Goal: Task Accomplishment & Management: Manage account settings

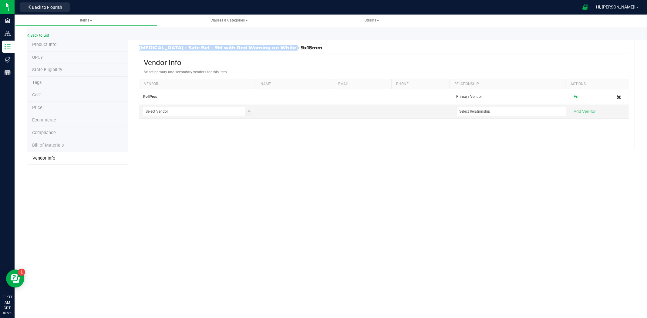
click at [199, 155] on div "Product Info UPCs State Eligibility Tags Cost Price Ecommerce Compliance Bill o…" at bounding box center [331, 102] width 608 height 126
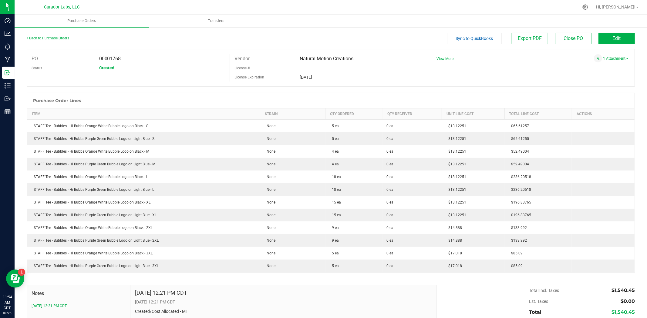
click at [44, 36] on link "Back to Purchase Orders" at bounding box center [48, 38] width 42 height 4
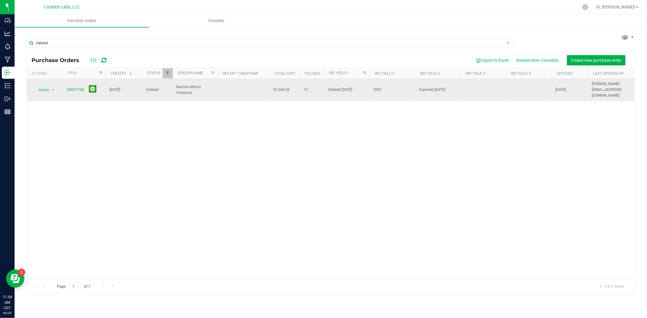
click at [66, 86] on td "00001768" at bounding box center [84, 90] width 42 height 22
click at [66, 87] on td "00001768" at bounding box center [84, 90] width 42 height 22
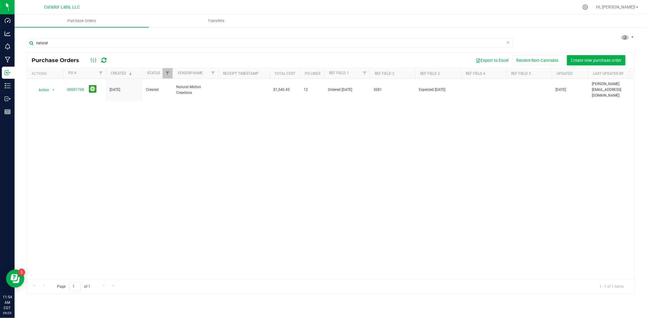
click at [79, 104] on div "Action Action Cancel purchase order Close purchase order Edit purchase order PO…" at bounding box center [331, 179] width 608 height 201
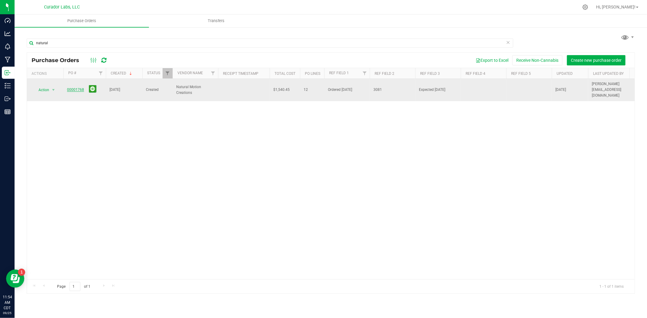
click at [78, 88] on link "00001768" at bounding box center [75, 90] width 17 height 4
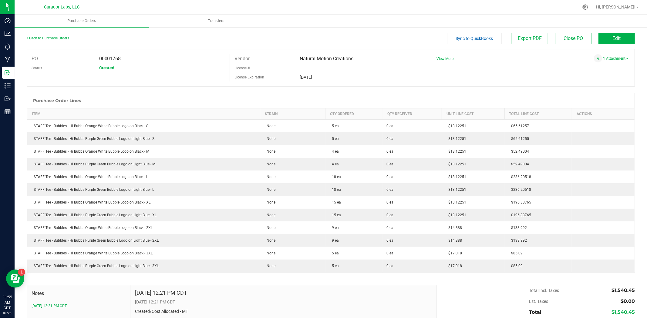
click at [62, 37] on link "Back to Purchase Orders" at bounding box center [48, 38] width 42 height 4
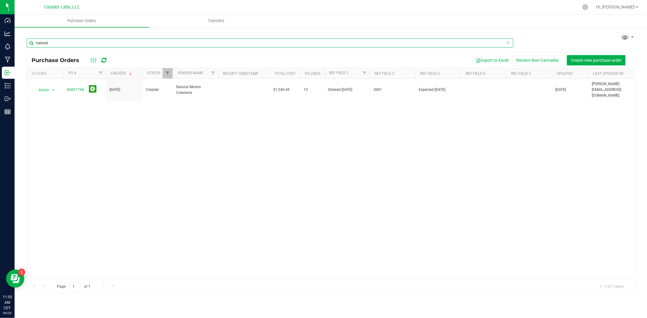
click at [0, 43] on html "Dashboard Analytics Monitoring Manufacturing Inbound Inventory Outbound Reports…" at bounding box center [323, 159] width 647 height 318
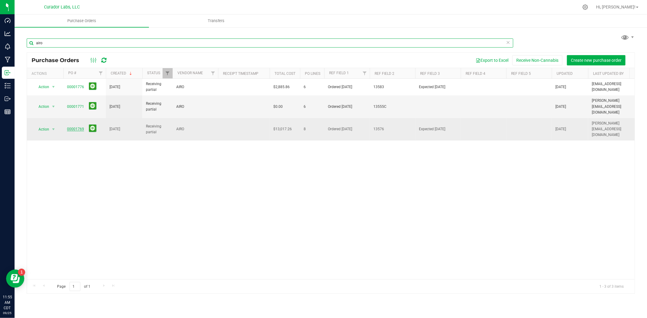
type input "airo"
click at [76, 127] on link "00001769" at bounding box center [75, 129] width 17 height 4
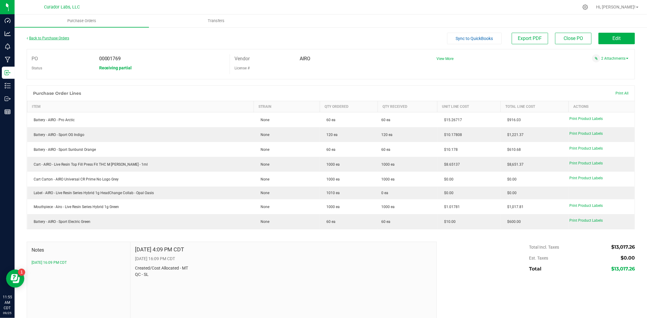
click at [56, 37] on link "Back to Purchase Orders" at bounding box center [48, 38] width 42 height 4
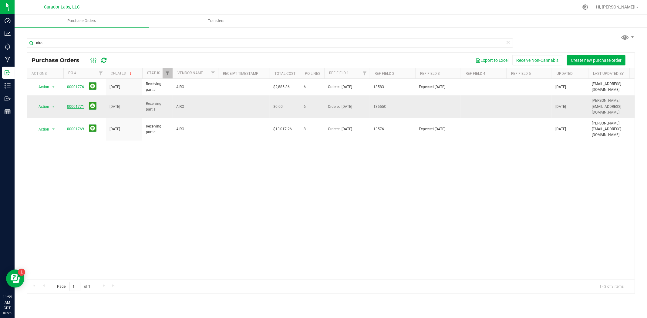
click at [79, 105] on link "00001771" at bounding box center [75, 107] width 17 height 4
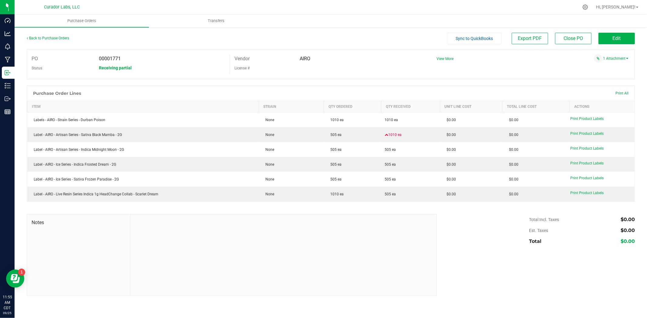
click at [58, 35] on div "Back to Purchase Orders" at bounding box center [103, 38] width 152 height 11
click at [57, 37] on link "Back to Purchase Orders" at bounding box center [48, 38] width 42 height 4
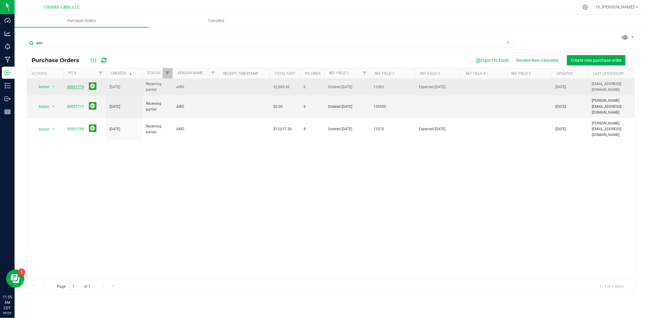
click at [80, 86] on link "00001776" at bounding box center [75, 87] width 17 height 4
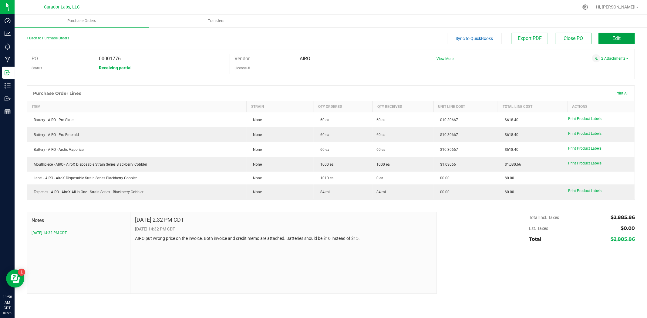
click at [614, 41] on button "Edit" at bounding box center [616, 39] width 36 height 12
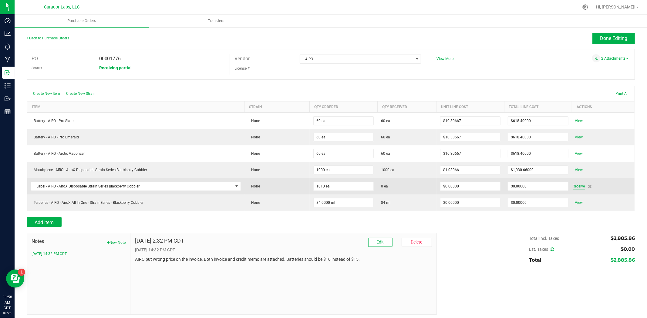
click at [578, 188] on span "Receive" at bounding box center [579, 186] width 12 height 7
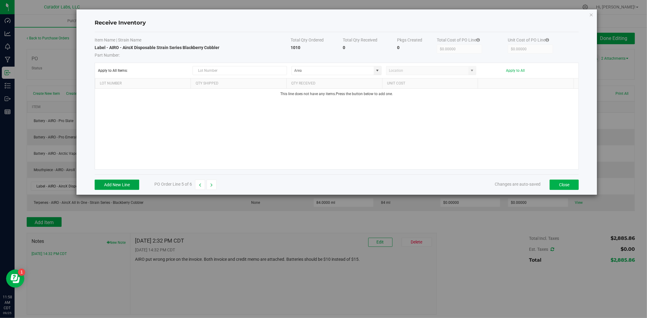
click at [126, 185] on button "Add New Line" at bounding box center [117, 185] width 45 height 10
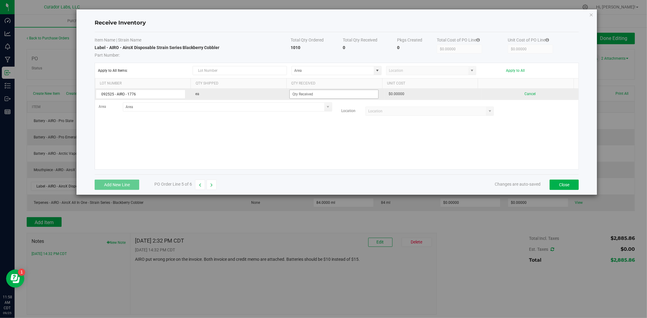
type input "092525 - AIRO - 1776"
click at [342, 93] on input at bounding box center [334, 94] width 89 height 8
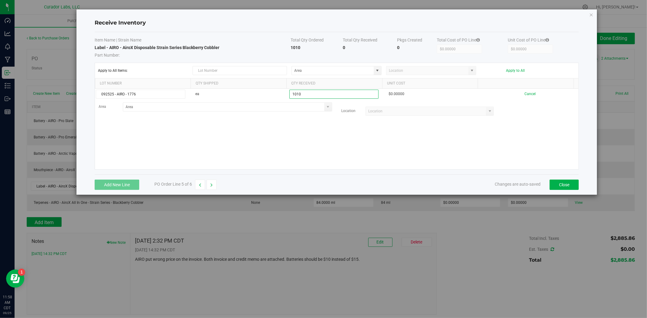
type input "1010 ea"
click at [247, 135] on kendo-grid-list "092525 - AIRO - 1776 ea 1010 ea $0.00000 Cancel Area Location" at bounding box center [336, 129] width 483 height 81
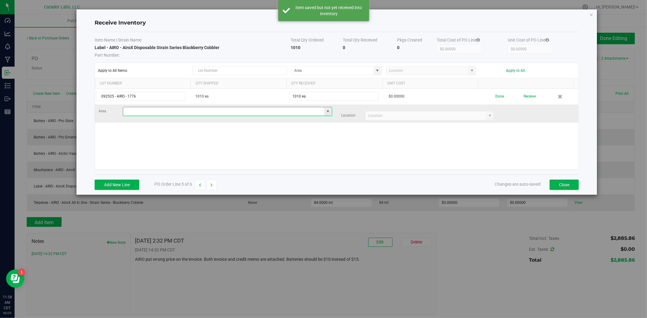
click at [220, 109] on input at bounding box center [223, 111] width 201 height 8
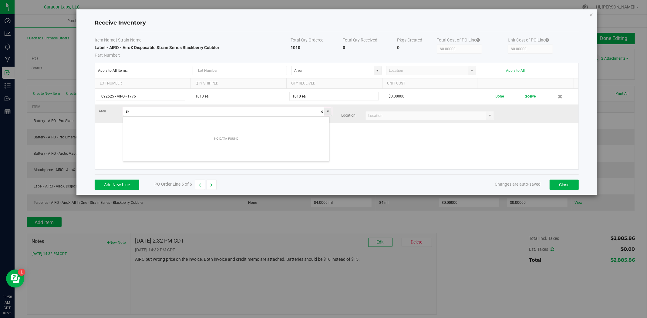
type input "s"
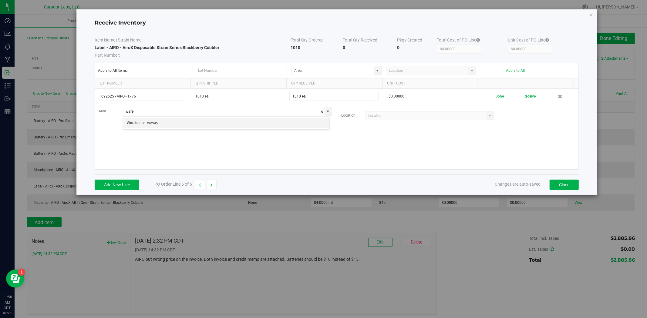
click at [183, 125] on li "Warehouse Inventory" at bounding box center [226, 123] width 206 height 10
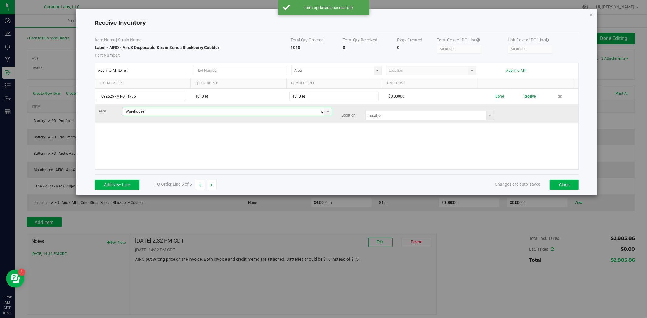
type input "Warehouse"
click at [408, 116] on input at bounding box center [426, 116] width 120 height 8
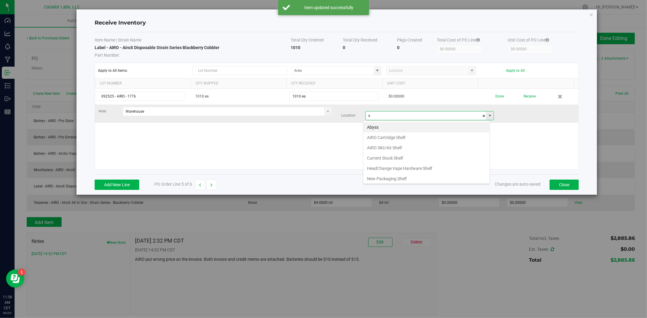
scroll to position [9, 126]
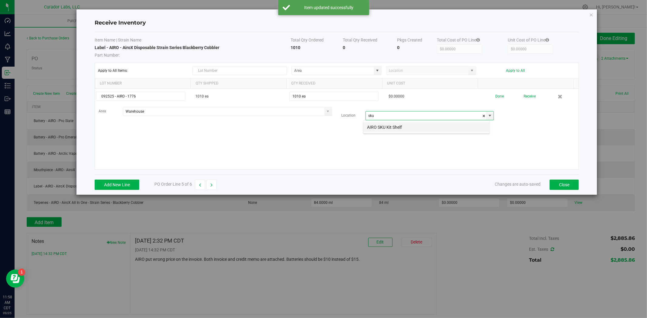
click at [392, 124] on li "AIRO SKU Kit Shelf" at bounding box center [426, 127] width 126 height 10
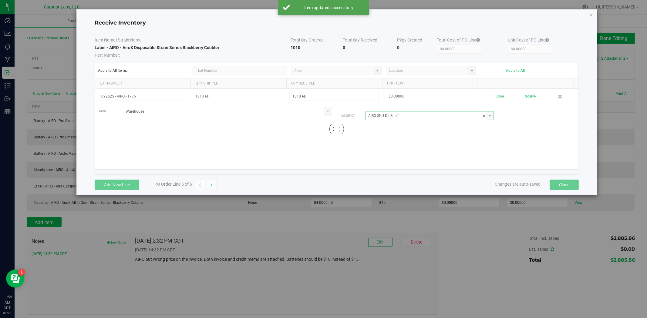
type input "AIRO SKU Kit Shelf"
drag, startPoint x: 384, startPoint y: 140, endPoint x: 389, endPoint y: 135, distance: 6.9
click at [387, 138] on div "092525 - AIRO - 1776 1010 ea 1010 ea $0.00000 Done Receive Area Warehouse Locat…" at bounding box center [336, 129] width 483 height 81
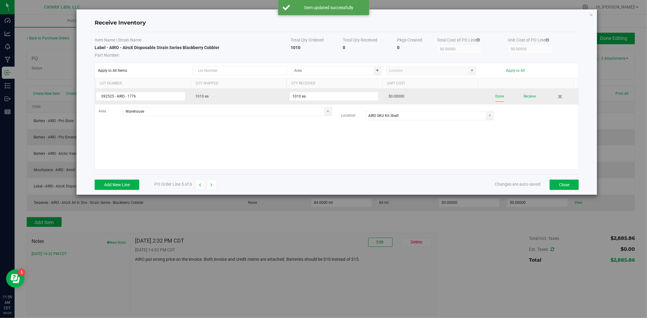
click at [490, 98] on div "Done Receive" at bounding box center [529, 96] width 89 height 11
click at [495, 99] on button "Done" at bounding box center [499, 96] width 8 height 11
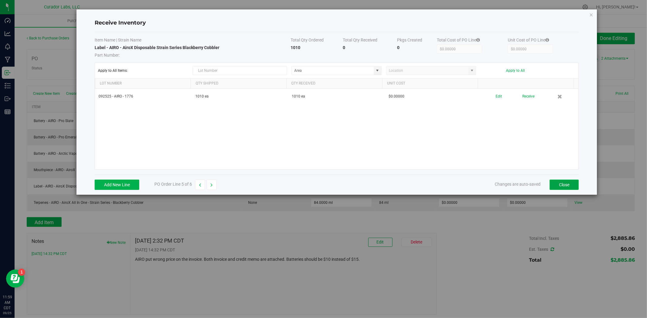
click at [560, 187] on button "Close" at bounding box center [564, 185] width 29 height 10
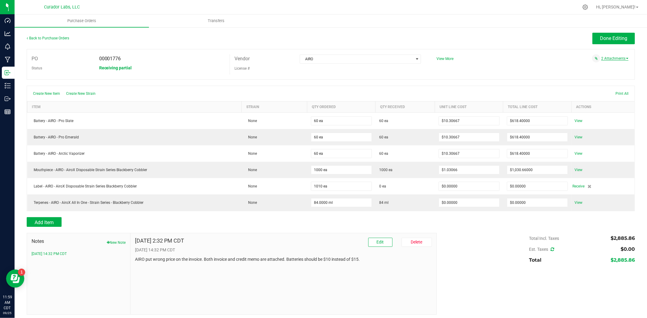
click at [605, 60] on link "2 Attachments" at bounding box center [614, 58] width 27 height 4
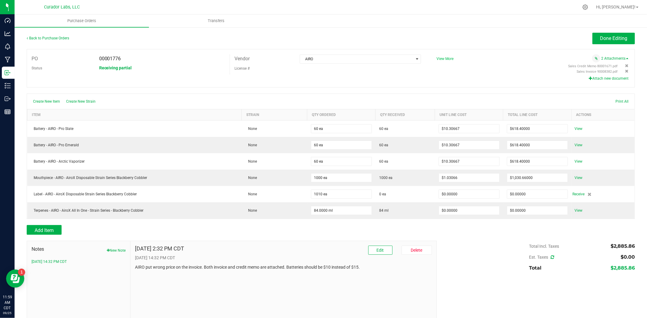
click at [440, 60] on span "View More" at bounding box center [444, 59] width 17 height 4
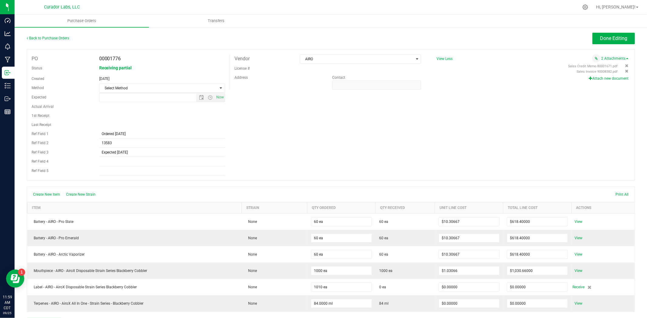
type input "[DATE] 9:22 AM"
drag, startPoint x: 119, startPoint y: 143, endPoint x: 92, endPoint y: 146, distance: 27.8
click at [92, 146] on div "Ref Field 2 13583" at bounding box center [128, 143] width 203 height 9
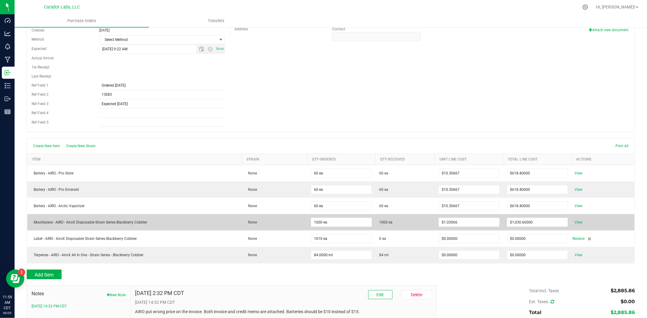
scroll to position [90, 0]
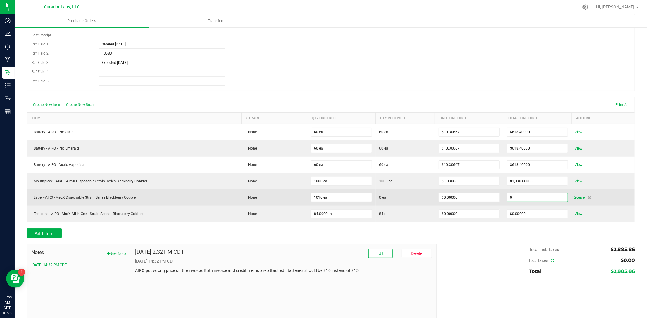
click at [526, 200] on input "0" at bounding box center [537, 198] width 60 height 8
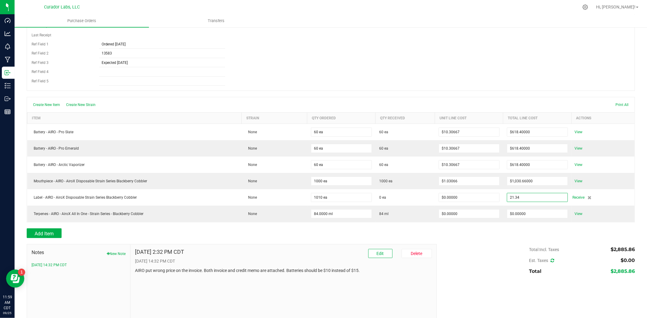
type input "$21.34000"
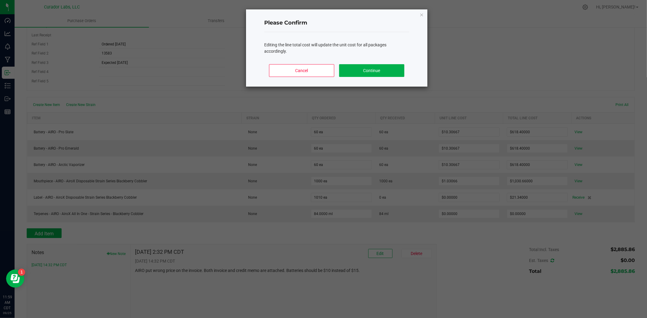
click at [514, 268] on body "Dashboard Analytics Monitoring Manufacturing Inbound Inventory Outbound Reports…" at bounding box center [323, 159] width 647 height 318
click at [405, 72] on div "Cancel Continue" at bounding box center [336, 72] width 145 height 27
click at [375, 74] on button "Continue" at bounding box center [371, 70] width 65 height 13
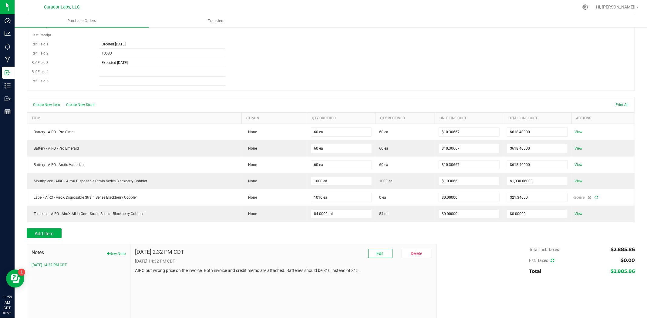
type input "1010"
type input "$0.02113"
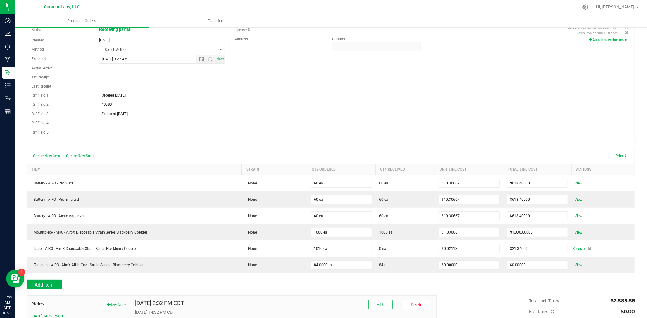
scroll to position [0, 0]
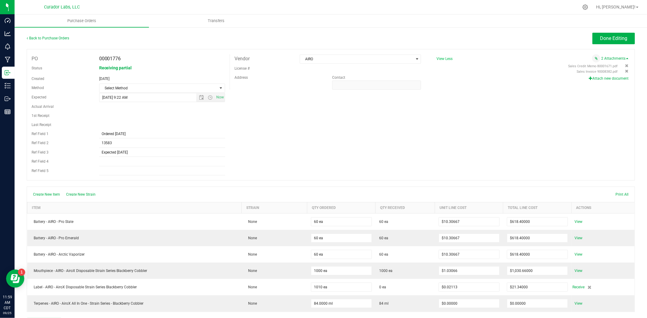
click at [592, 80] on button "Attach new document" at bounding box center [609, 78] width 40 height 5
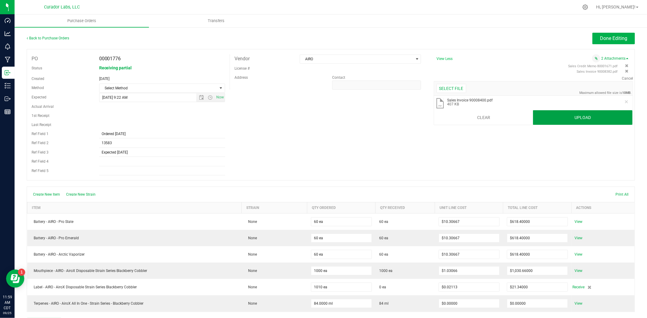
click at [565, 116] on button "Upload" at bounding box center [582, 117] width 99 height 15
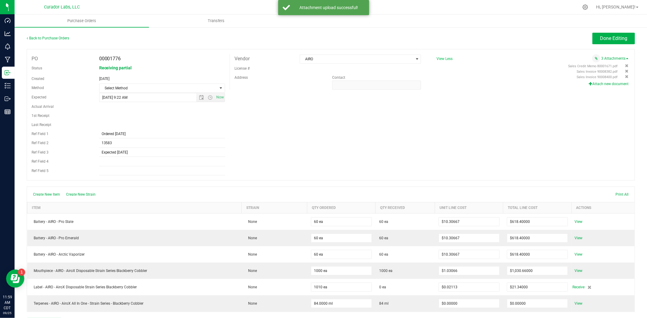
click at [506, 110] on div "PO 00001776 Status Receiving partial Created [DATE] Method Select Method Select…" at bounding box center [331, 115] width 608 height 132
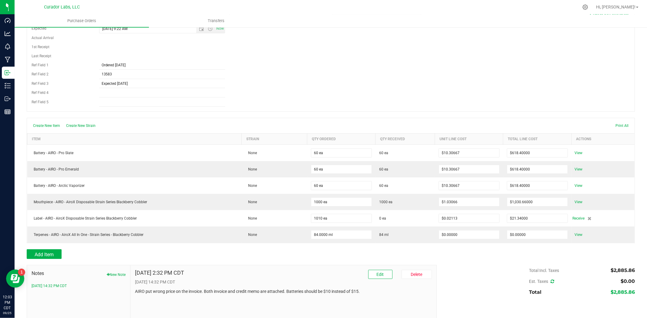
scroll to position [105, 0]
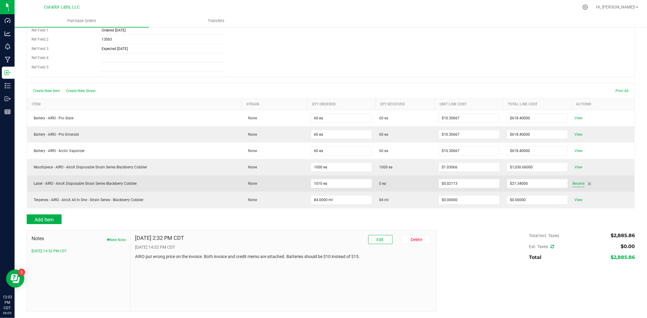
click at [576, 184] on span "Receive" at bounding box center [578, 183] width 12 height 7
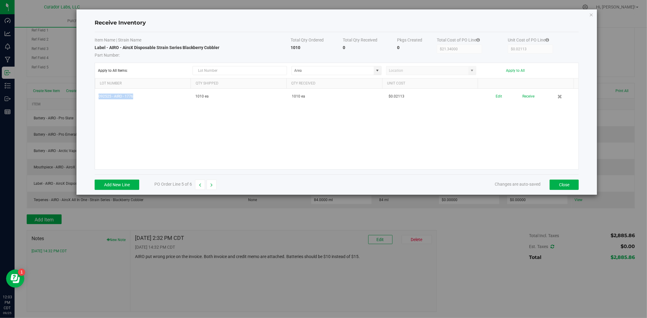
drag, startPoint x: 143, startPoint y: 98, endPoint x: 91, endPoint y: 101, distance: 52.0
click at [91, 101] on div "Receive Inventory Item Name | Strain Name Total Qty Ordered Total Qty Received …" at bounding box center [336, 102] width 520 height 186
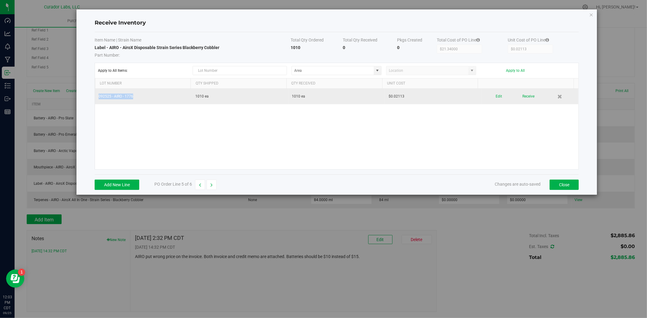
copy table "092525 - AIRO - 1776"
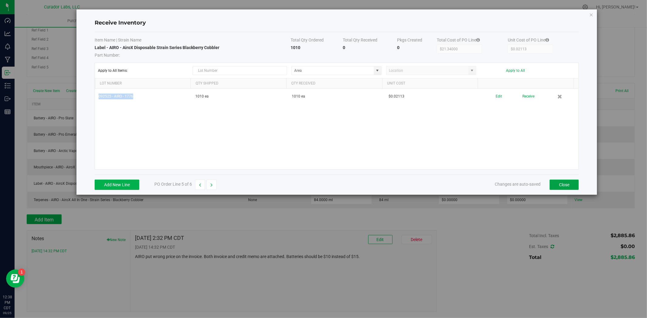
click at [562, 180] on button "Close" at bounding box center [564, 185] width 29 height 10
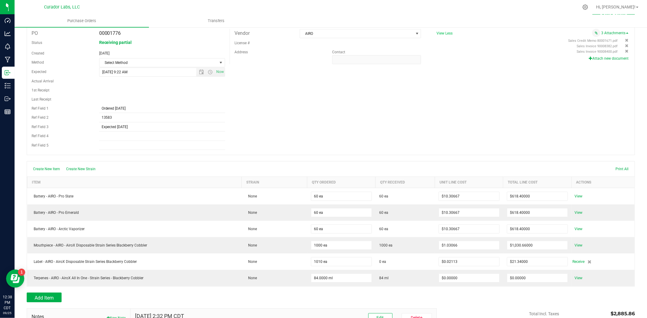
scroll to position [0, 0]
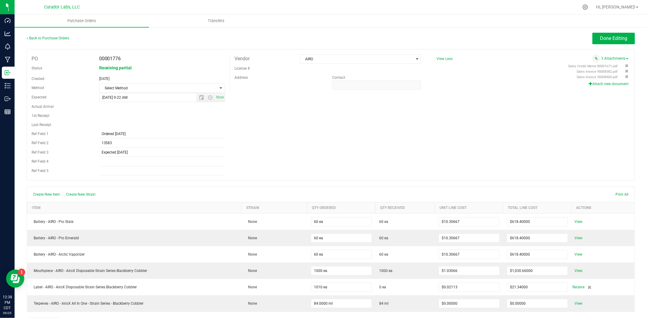
drag, startPoint x: 68, startPoint y: 35, endPoint x: 65, endPoint y: 35, distance: 3.4
click at [68, 35] on div "Back to Purchase Orders" at bounding box center [103, 38] width 152 height 11
click at [64, 36] on link "Back to Purchase Orders" at bounding box center [48, 38] width 42 height 4
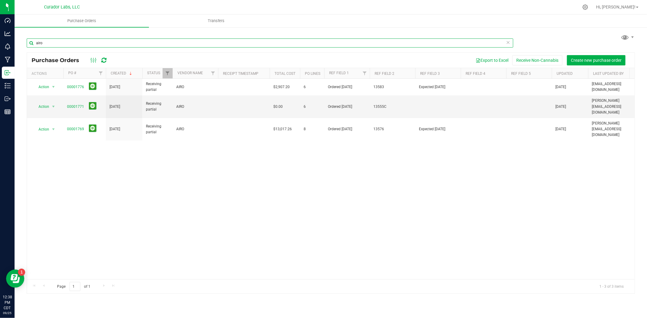
drag, startPoint x: 61, startPoint y: 43, endPoint x: -32, endPoint y: 41, distance: 92.2
click at [0, 41] on html "Dashboard Analytics Monitoring Manufacturing Inbound Inventory Outbound Reports…" at bounding box center [323, 159] width 647 height 318
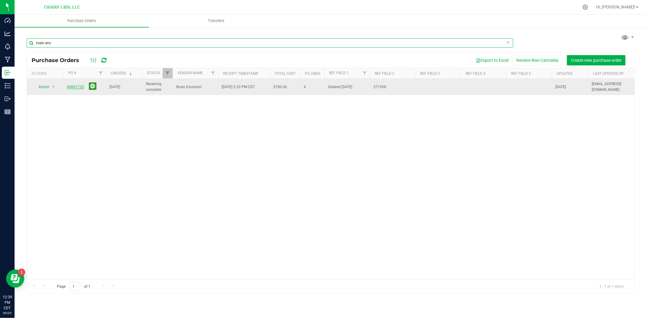
type input "rosin evo"
click at [79, 85] on span "00001733" at bounding box center [75, 87] width 17 height 6
click at [80, 86] on link "00001733" at bounding box center [75, 87] width 17 height 4
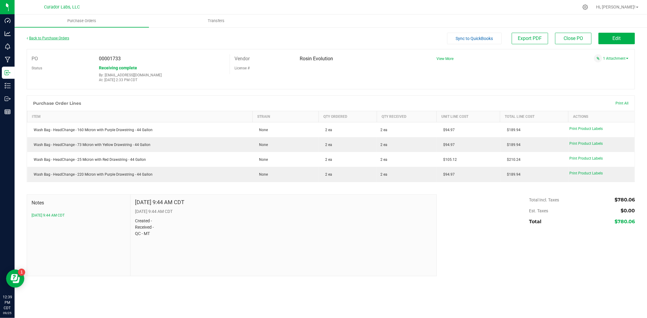
click at [55, 36] on link "Back to Purchase Orders" at bounding box center [48, 38] width 42 height 4
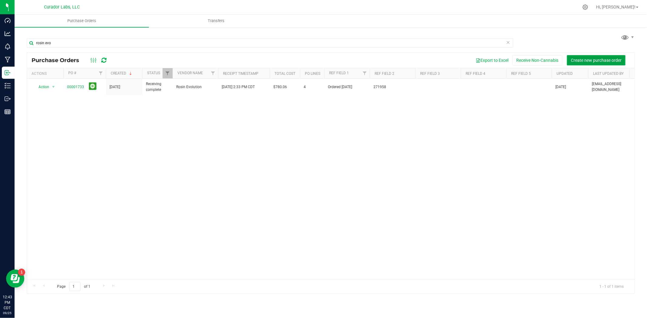
click at [602, 59] on span "Create new purchase order" at bounding box center [596, 60] width 51 height 5
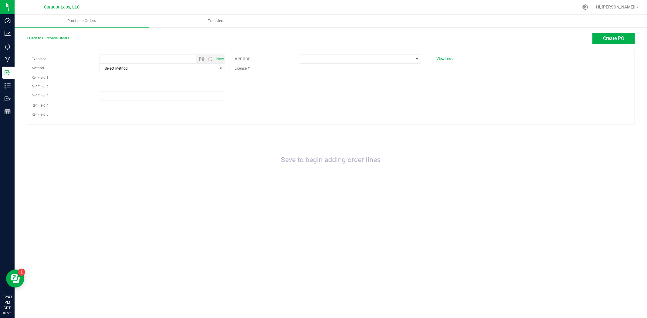
type input "[DATE] 12:43 PM"
drag, startPoint x: 155, startPoint y: 81, endPoint x: 158, endPoint y: 81, distance: 3.0
click at [155, 81] on input "Ref Field 1" at bounding box center [162, 77] width 126 height 9
click at [201, 80] on input "Ref Field 1" at bounding box center [162, 77] width 126 height 9
type input "Ordered [DATE]"
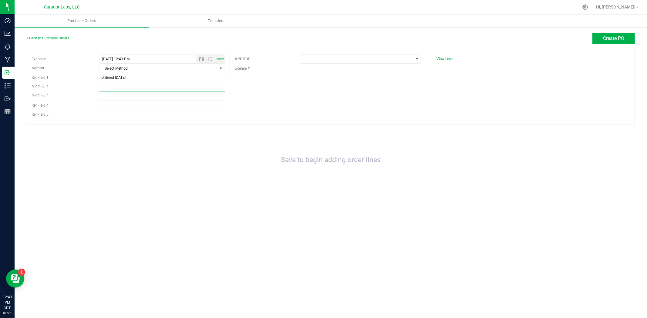
click at [137, 90] on input "Ref Field 2" at bounding box center [162, 86] width 126 height 9
paste input "#272786"
click at [106, 89] on input "#272786" at bounding box center [162, 86] width 126 height 9
type input "272786"
click at [383, 61] on span at bounding box center [356, 59] width 113 height 8
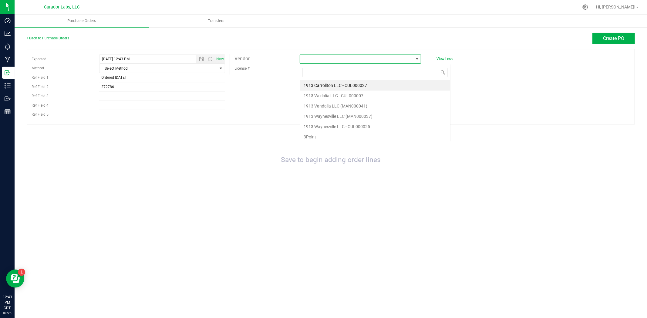
scroll to position [9, 122]
type input "Rosin"
click at [361, 82] on li "Rosin Evolution" at bounding box center [360, 85] width 121 height 10
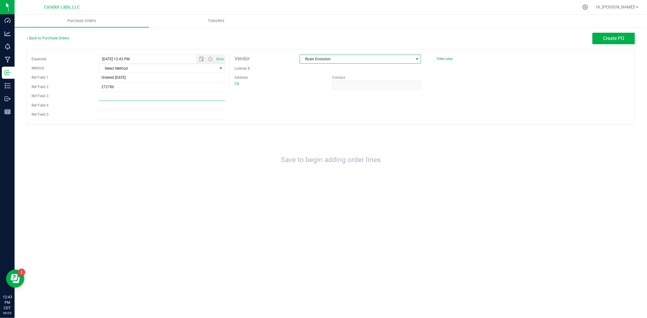
click at [168, 98] on input "Ref Field 3" at bounding box center [162, 96] width 126 height 9
type input "Delivered [DATE]"
click at [614, 36] on span "Create PO" at bounding box center [613, 38] width 21 height 6
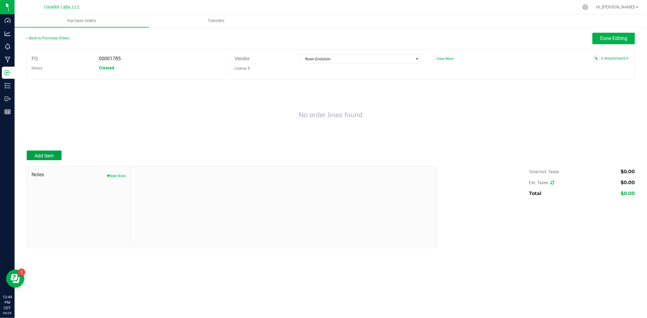
click at [50, 157] on span "Add Item" at bounding box center [44, 156] width 19 height 6
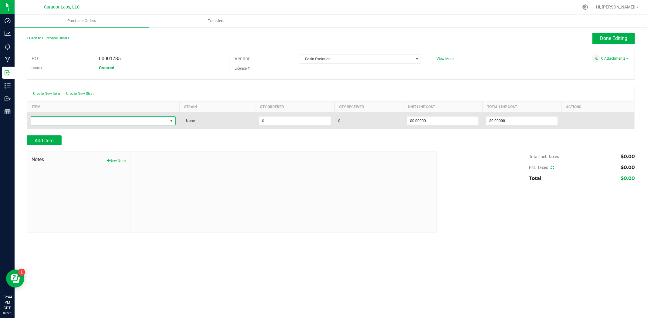
click at [82, 124] on span "NO DATA FOUND" at bounding box center [99, 121] width 137 height 8
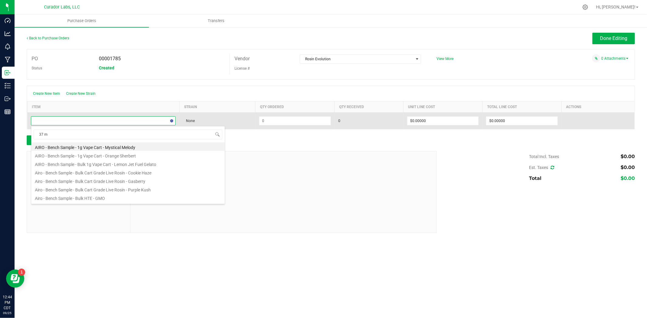
type input "37 mi"
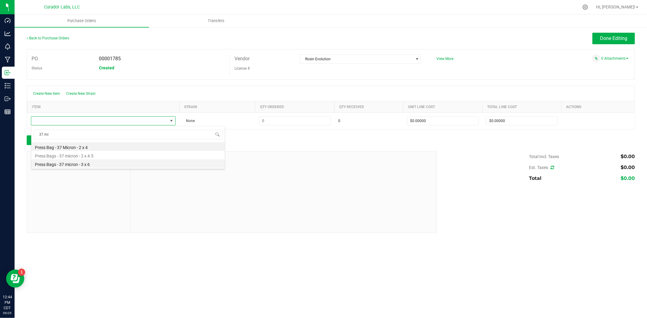
click at [90, 164] on li "Press Bags - 37 micron - 3 x 6" at bounding box center [128, 164] width 194 height 8
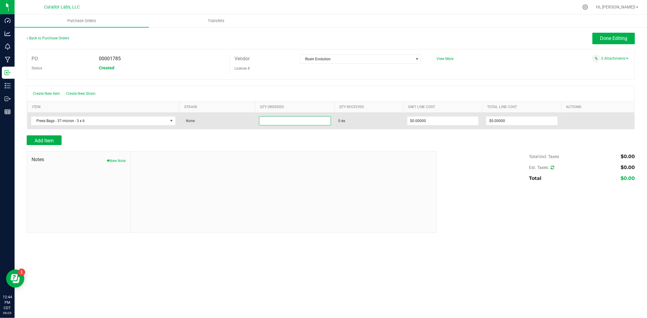
drag, startPoint x: 224, startPoint y: 123, endPoint x: 218, endPoint y: 123, distance: 6.1
click at [211, 123] on purchase-order-line-row "Press Bags - 37 micron - 3 x 6 None 0 ea $0.00000 $0.00000" at bounding box center [331, 121] width 608 height 17
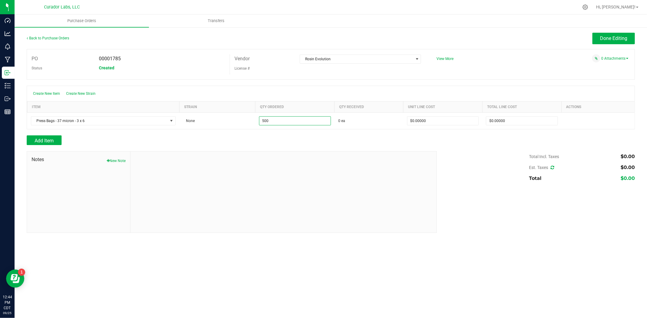
type input "500 ea"
click at [199, 160] on div at bounding box center [283, 192] width 306 height 81
click at [46, 138] on span "Add Item" at bounding box center [44, 141] width 19 height 6
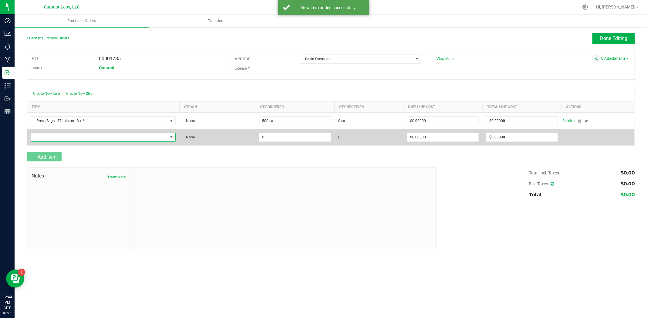
click at [66, 140] on span "NO DATA FOUND" at bounding box center [99, 137] width 137 height 8
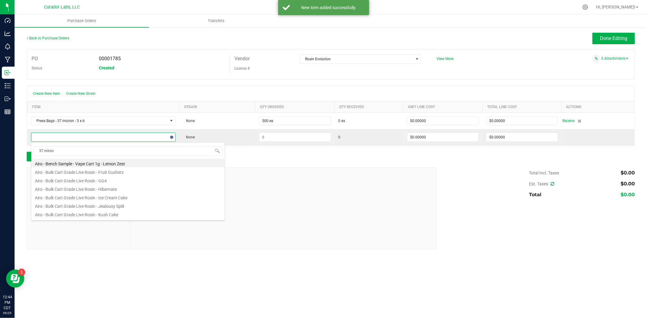
type input "37 micron"
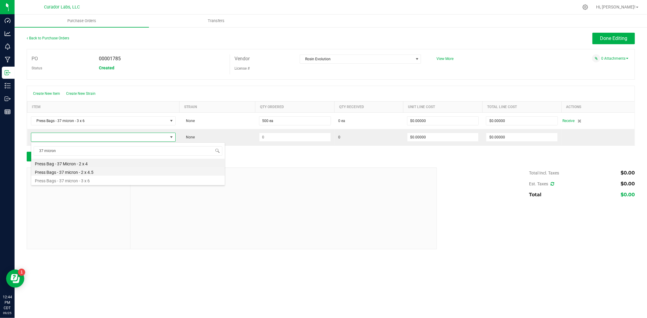
click at [104, 172] on li "Press Bags - 37 micron - 2 x 4.5" at bounding box center [128, 171] width 194 height 8
type input "$0.57000"
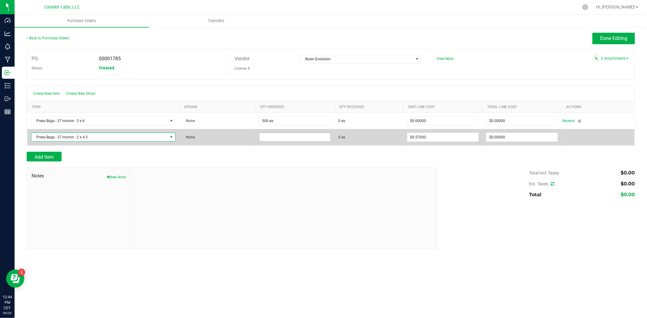
click at [278, 137] on input at bounding box center [294, 137] width 71 height 8
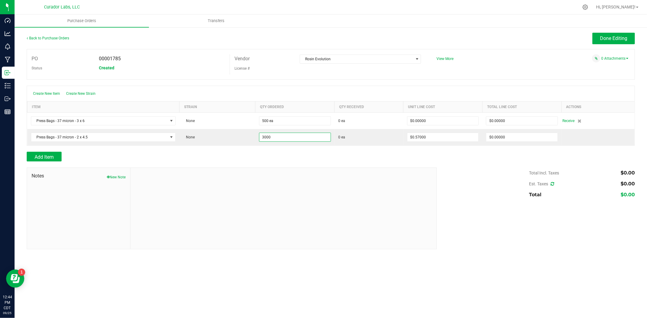
type input "3000 ea"
drag, startPoint x: 253, startPoint y: 154, endPoint x: 250, endPoint y: 153, distance: 3.4
click at [252, 154] on div "Add Item" at bounding box center [230, 157] width 406 height 10
type input "$1,710.00000"
click at [35, 156] on span "Add Item" at bounding box center [44, 157] width 19 height 6
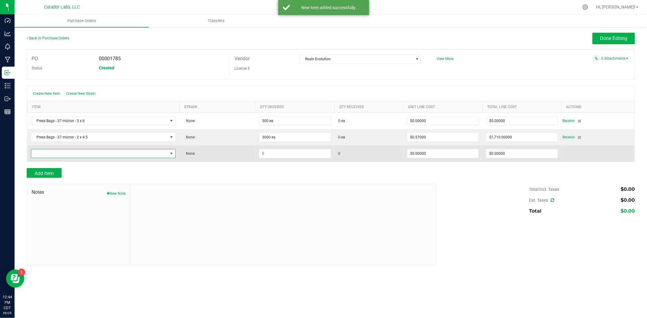
click at [97, 151] on span "NO DATA FOUND" at bounding box center [99, 154] width 137 height 8
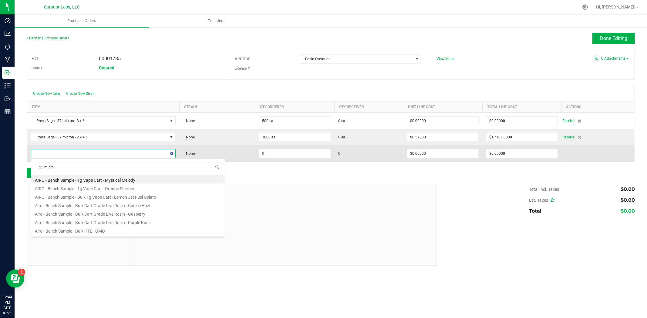
type input "25 micron"
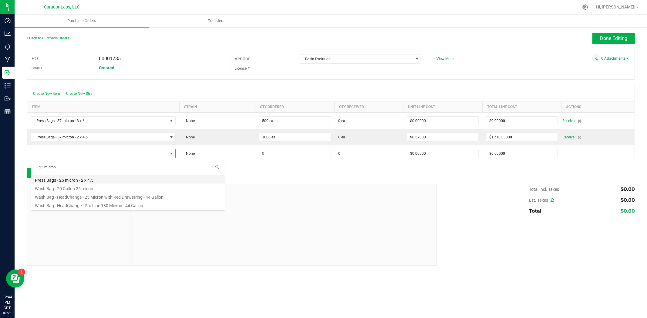
click at [103, 180] on li "Press Bags - 25 micron - 2 x 4.5" at bounding box center [128, 179] width 194 height 8
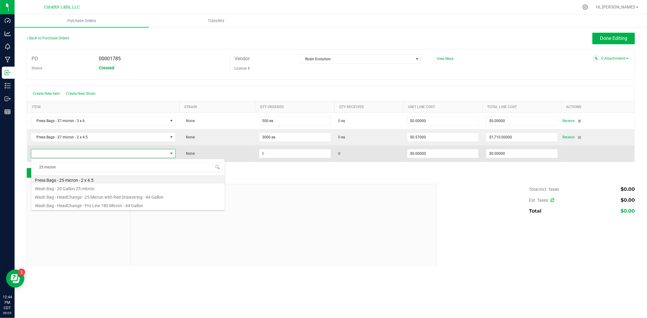
type input "$0.71300"
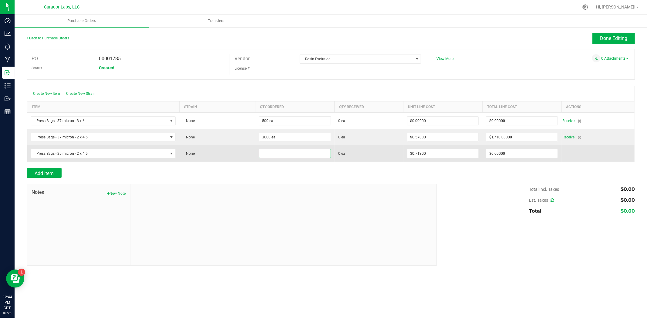
click at [264, 155] on input at bounding box center [294, 154] width 71 height 8
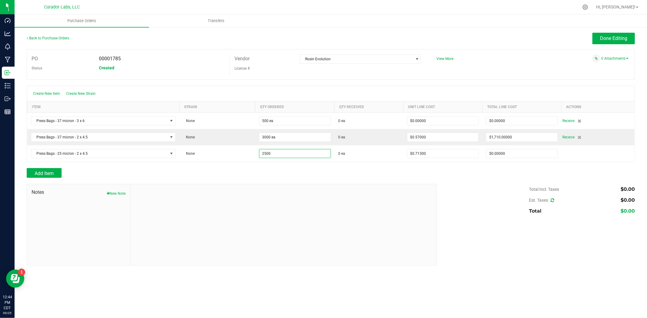
type input "2500 ea"
click at [238, 178] on div "Add Item" at bounding box center [230, 173] width 406 height 10
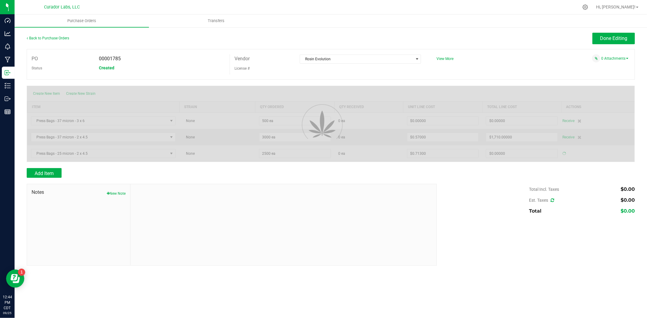
type input "$1,782.50000"
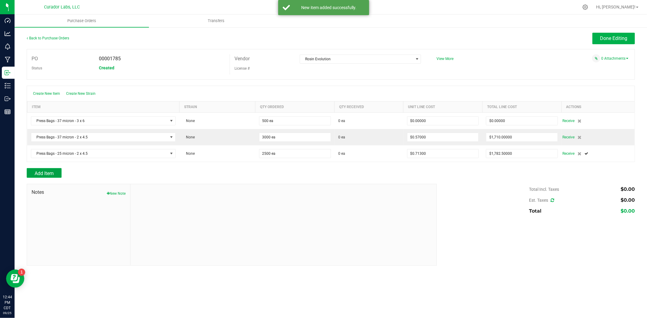
click at [34, 171] on button "Add Item" at bounding box center [44, 173] width 35 height 10
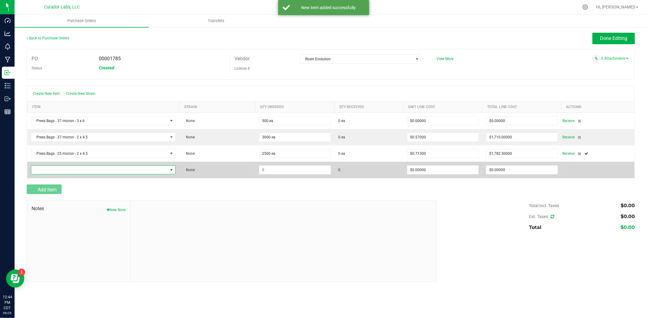
click at [65, 173] on span "NO DATA FOUND" at bounding box center [99, 170] width 137 height 8
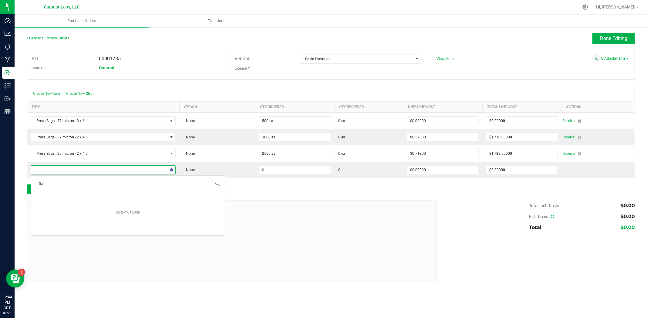
type input "8"
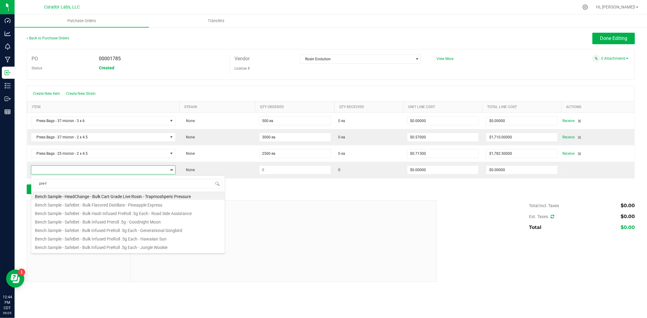
type input "pre-fo"
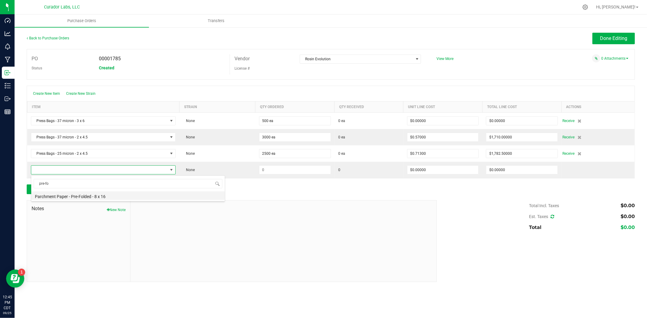
drag, startPoint x: 144, startPoint y: 199, endPoint x: 167, endPoint y: 196, distance: 22.9
click at [144, 199] on li "Parchment Paper - Pre-Folded - 8 x 16" at bounding box center [128, 196] width 194 height 8
type input "$0.47000"
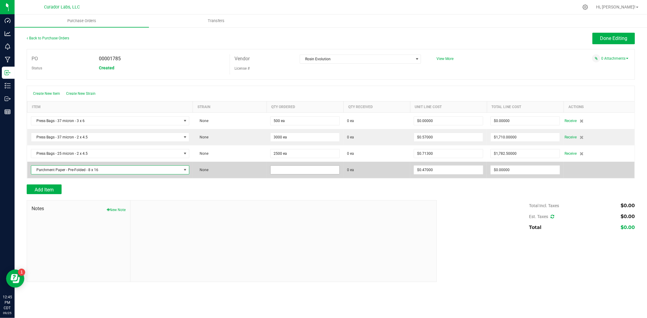
click at [307, 169] on input at bounding box center [305, 170] width 69 height 8
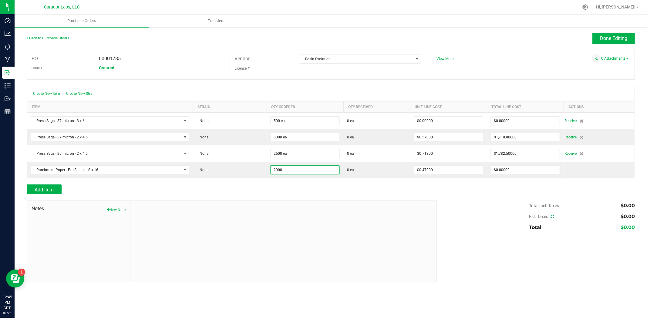
type input "2000 ea"
click at [298, 184] on div at bounding box center [331, 182] width 608 height 6
type input "$940.00000"
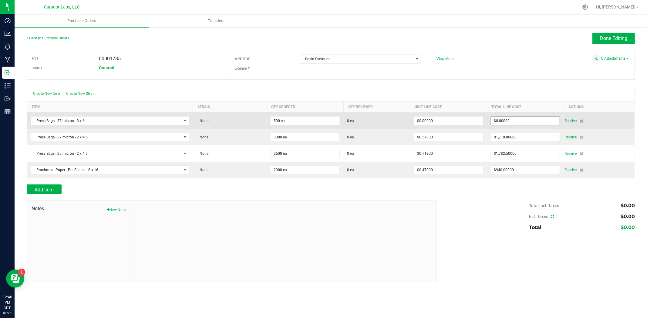
click at [499, 122] on input "$0.00000" at bounding box center [525, 121] width 69 height 8
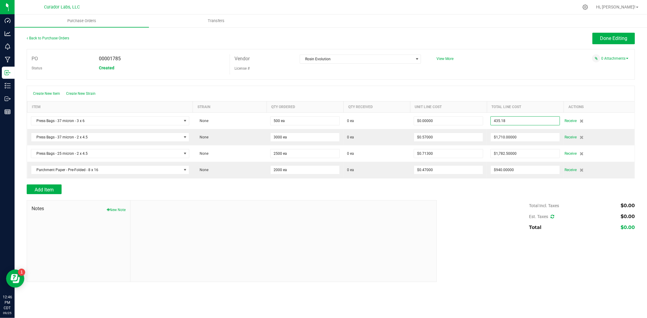
type input "$435.18000"
click at [461, 201] on div "Back to Purchase Orders Done Editing PO 00001785 Status Created Vendor Rosin Ev…" at bounding box center [331, 158] width 608 height 250
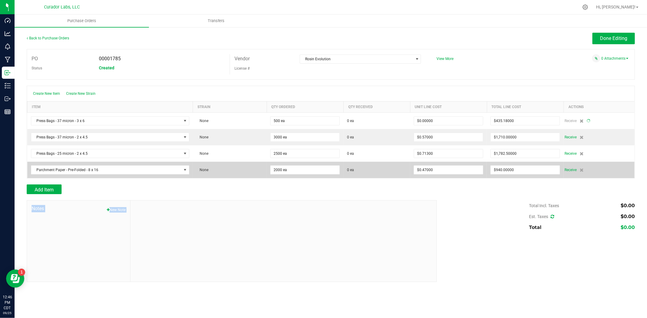
type input "500"
type input "$0.87036"
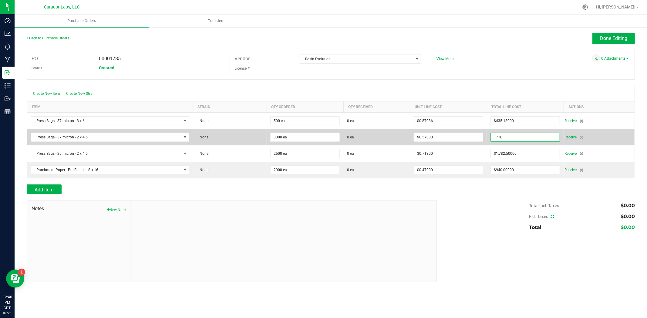
click at [508, 136] on input "1710" at bounding box center [525, 137] width 69 height 8
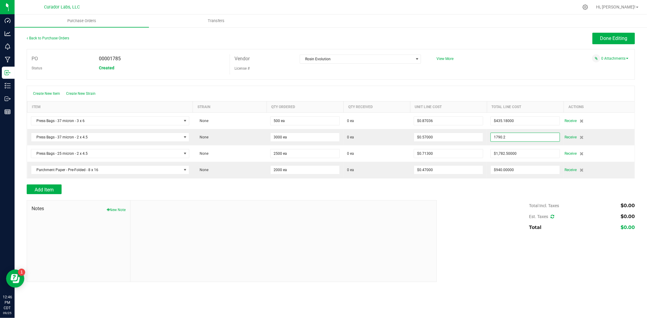
type input "$1,790.20000"
click at [459, 200] on div at bounding box center [331, 197] width 608 height 6
type input "3000"
type input "$0.59673"
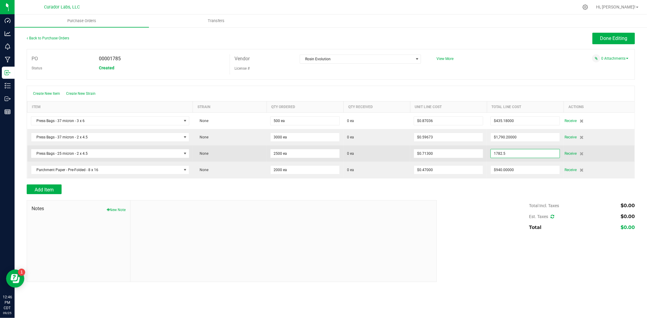
click at [525, 152] on input "1782.5" at bounding box center [525, 154] width 69 height 8
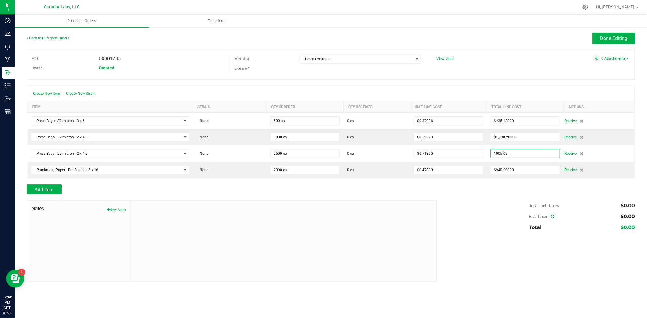
type input "$1,005.02000"
click at [482, 198] on div at bounding box center [331, 197] width 608 height 6
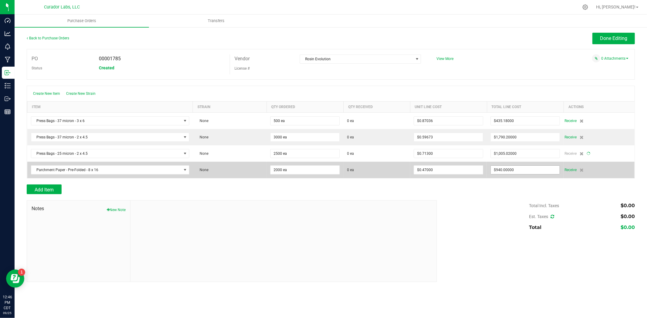
type input "940"
click at [523, 171] on input "940" at bounding box center [525, 170] width 69 height 8
type input "2500"
type input "$0.40201"
click at [518, 174] on input "940" at bounding box center [525, 170] width 69 height 8
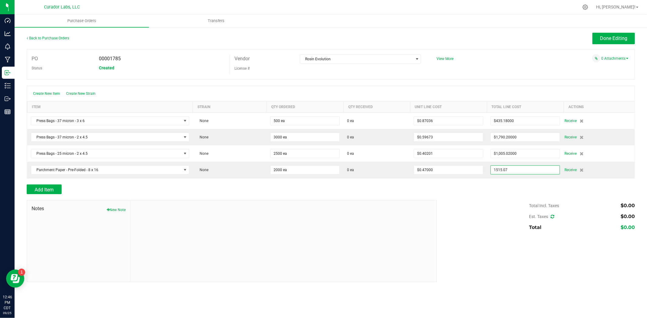
type input "$1,515.07000"
click at [482, 191] on div "Add Item" at bounding box center [331, 190] width 608 height 10
type input "2000"
type input "$0.75754"
click at [605, 40] on span "Done Editing" at bounding box center [613, 38] width 27 height 6
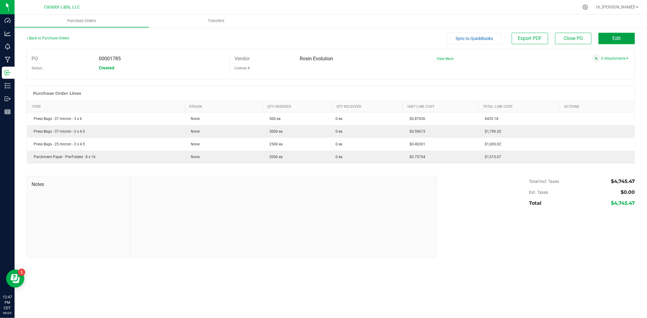
click at [610, 43] on button "Edit" at bounding box center [616, 39] width 36 height 12
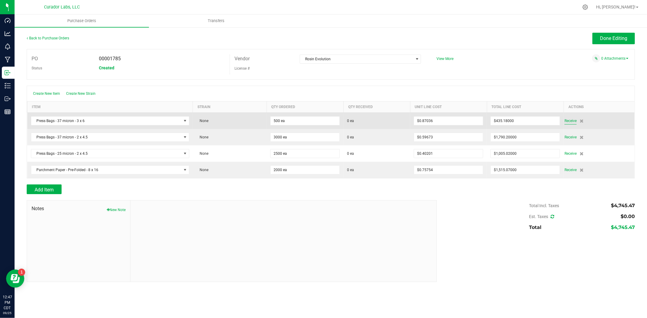
click at [568, 123] on span "Receive" at bounding box center [570, 120] width 12 height 7
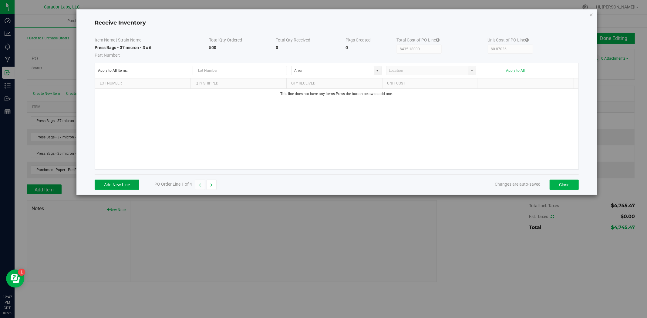
click at [113, 184] on button "Add New Line" at bounding box center [117, 185] width 45 height 10
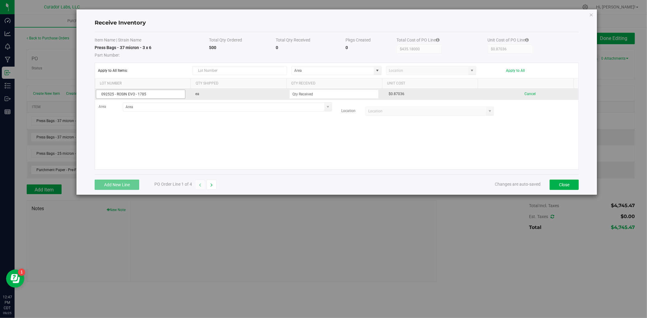
drag, startPoint x: 108, startPoint y: 96, endPoint x: 105, endPoint y: 95, distance: 3.3
click at [44, 97] on div "Receive Inventory Item Name | Strain Name Total Qty Ordered Total Qty Received …" at bounding box center [325, 159] width 651 height 318
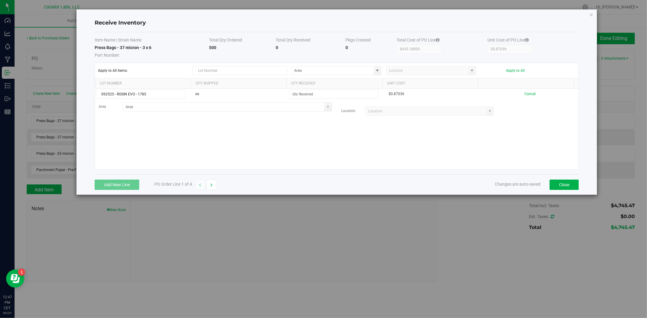
type input "092525 - ROSIN EVO - 1785"
click at [295, 156] on div "092525 - ROSIN EVO - 1785 ea $0.87036 Cancel Area Location" at bounding box center [336, 129] width 483 height 81
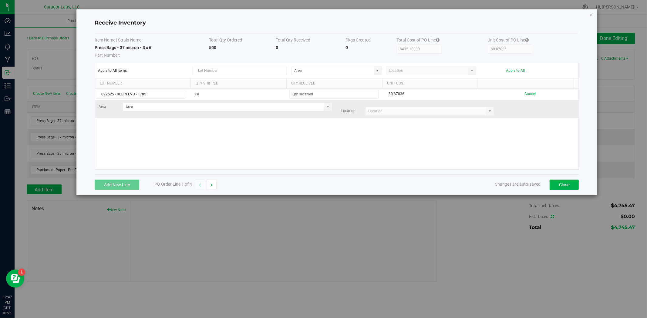
click at [327, 102] on td "Area Location" at bounding box center [336, 109] width 483 height 18
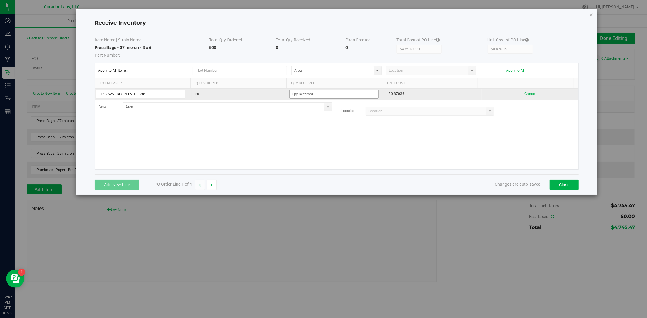
click at [328, 99] on td at bounding box center [336, 94] width 97 height 11
click at [329, 98] on input at bounding box center [334, 94] width 89 height 8
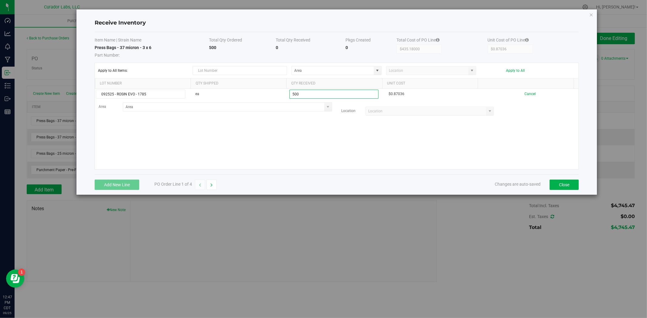
type input "500 ea"
click at [300, 126] on kendo-grid-list "092525 - ROSIN EVO - 1785 ea 500 ea $0.87036 Cancel Area Location" at bounding box center [336, 129] width 483 height 81
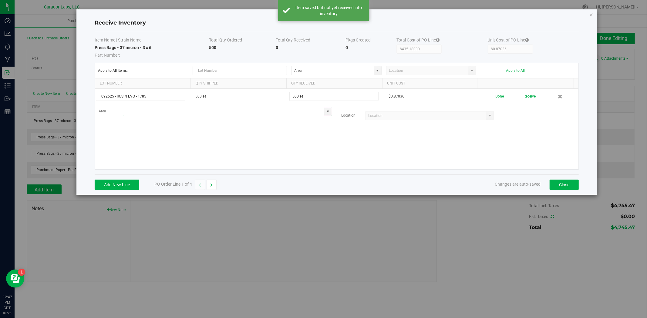
click at [263, 113] on input at bounding box center [223, 111] width 201 height 8
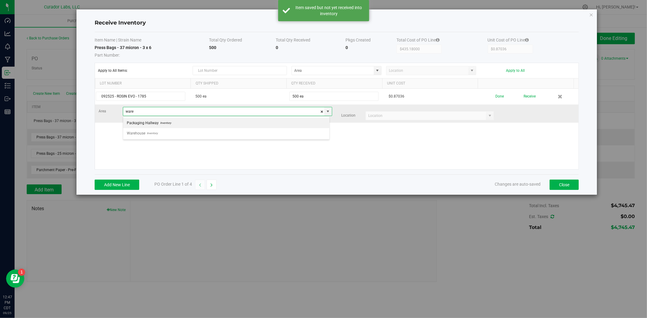
scroll to position [9, 207]
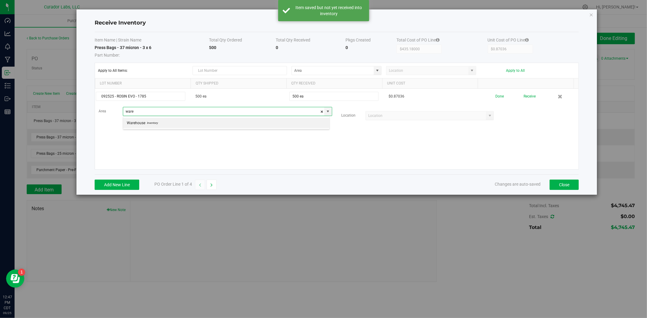
click at [252, 129] on div "Warehouse Inventory" at bounding box center [226, 122] width 207 height 13
click at [260, 123] on li "Warehouse Inventory" at bounding box center [226, 123] width 206 height 10
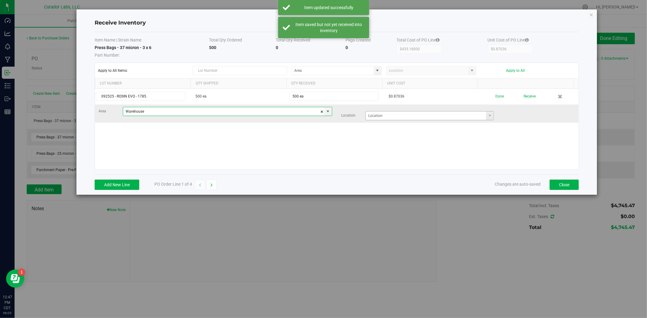
type input "Warehouse"
click at [388, 113] on input at bounding box center [426, 116] width 120 height 8
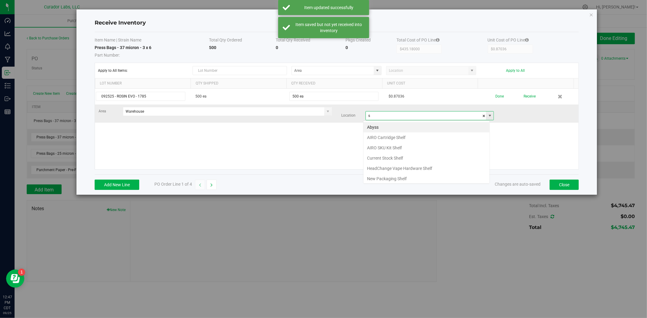
scroll to position [9, 126]
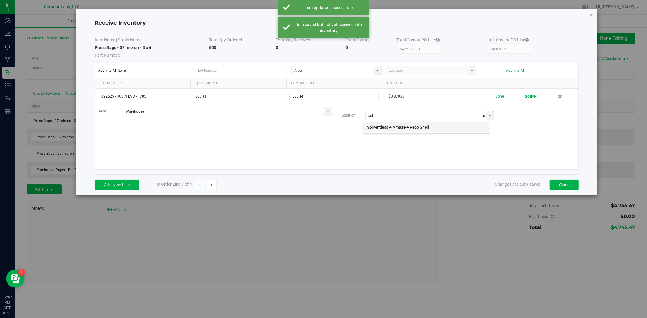
click at [389, 131] on li "Solventless + Amaze + Feco Shelf" at bounding box center [426, 127] width 126 height 10
type input "Solventless + Amaze + Feco Shelf"
drag, startPoint x: 401, startPoint y: 151, endPoint x: 415, endPoint y: 143, distance: 15.5
click at [401, 151] on div "092525 - ROSIN EVO - 1785 500 ea 500 ea $0.87036 Done Receive Area Warehouse Lo…" at bounding box center [336, 129] width 483 height 81
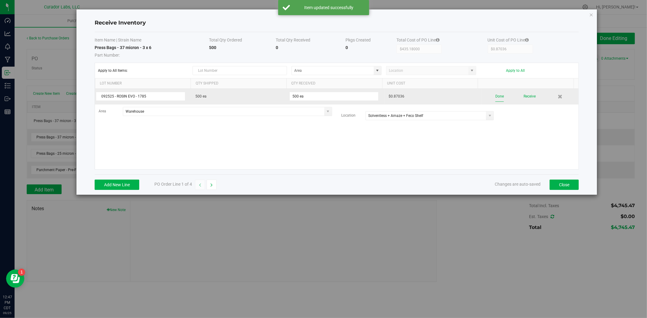
click at [497, 97] on button "Done" at bounding box center [499, 96] width 8 height 11
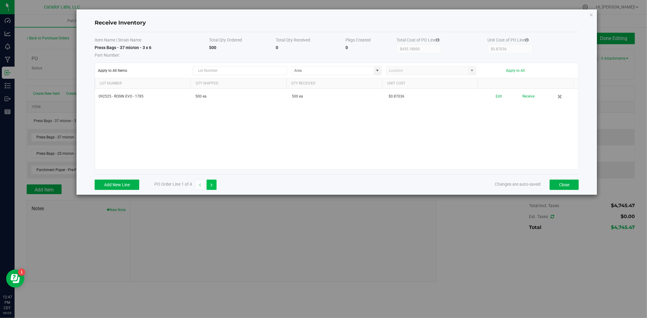
click at [216, 186] on button "button" at bounding box center [212, 185] width 10 height 10
type input "$1,790.20000"
type input "$0.59673"
click at [123, 181] on button "Add New Line" at bounding box center [117, 185] width 45 height 10
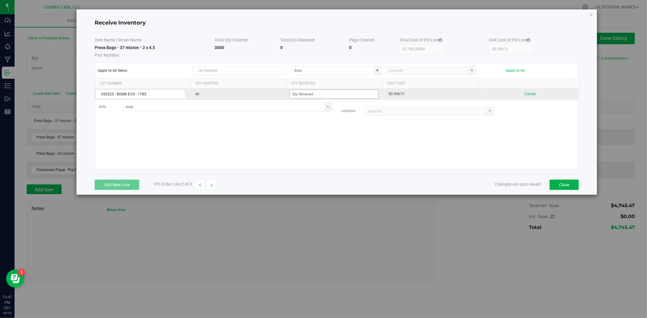
type input "092525 - ROSIN EVO - 1785"
click at [311, 91] on input at bounding box center [334, 94] width 89 height 8
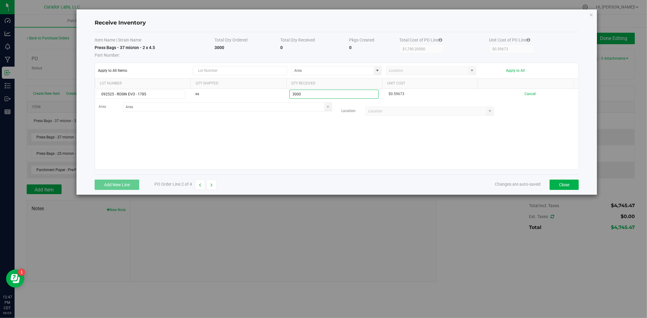
type input "3000 ea"
click at [257, 132] on kendo-grid-list "092525 - ROSIN EVO - 1785 ea 3000 ea $0.59673 Cancel Area Location" at bounding box center [336, 129] width 483 height 81
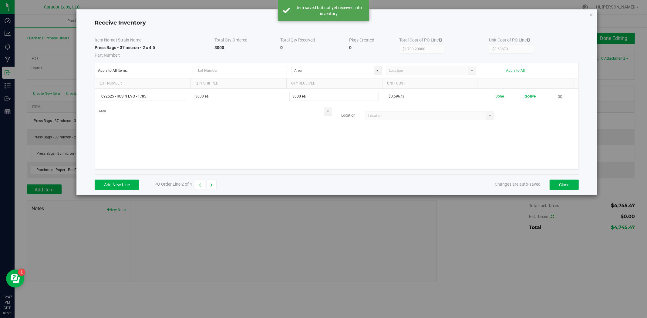
drag, startPoint x: 226, startPoint y: 107, endPoint x: 210, endPoint y: 113, distance: 16.7
click at [212, 113] on input at bounding box center [223, 111] width 201 height 8
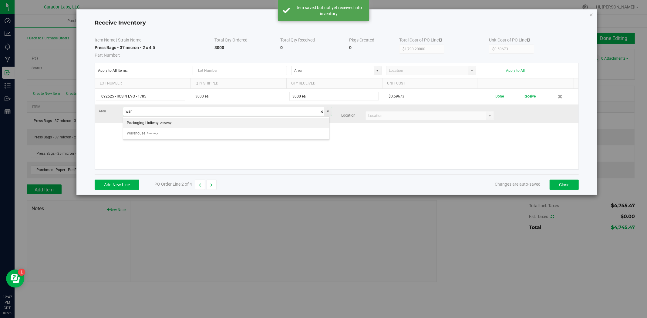
scroll to position [9, 207]
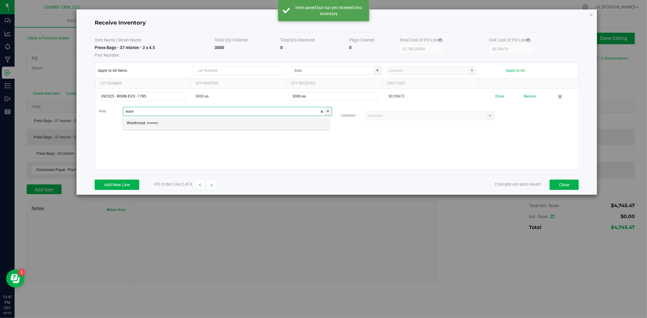
click at [205, 123] on li "Warehouse Inventory" at bounding box center [226, 123] width 206 height 10
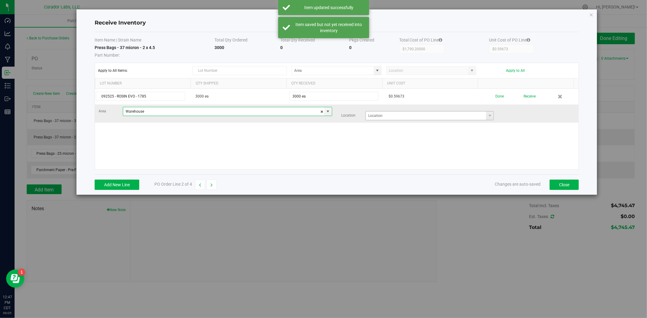
type input "Warehouse"
click at [409, 116] on input at bounding box center [426, 116] width 120 height 8
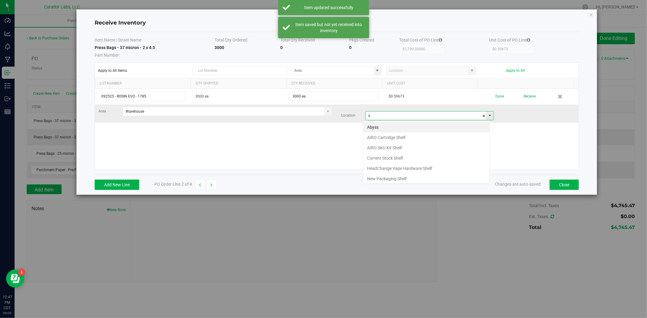
scroll to position [9, 126]
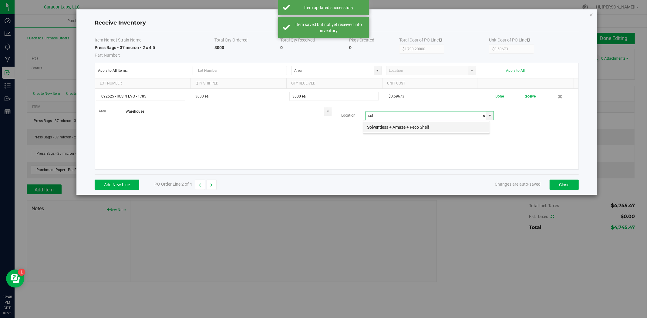
click at [399, 125] on li "Solventless + Amaze + Feco Shelf" at bounding box center [426, 127] width 126 height 10
type input "Solventless + Amaze + Feco Shelf"
click at [279, 143] on div "092525 - ROSIN EVO - 1785 3000 ea 3000 ea $0.59673 Done Receive Area Warehouse …" at bounding box center [336, 129] width 483 height 81
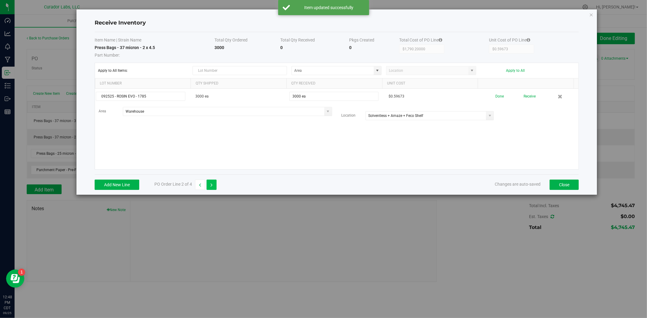
click at [214, 186] on button "button" at bounding box center [212, 185] width 10 height 10
type input "$1,005.02000"
type input "$0.40201"
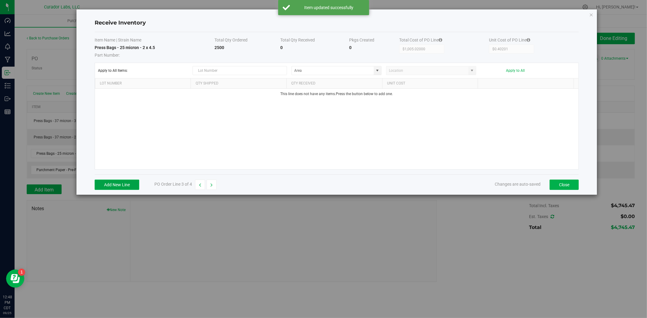
click at [130, 186] on button "Add New Line" at bounding box center [117, 185] width 45 height 10
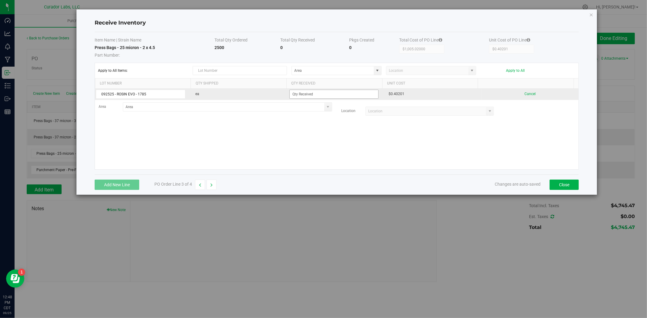
type input "092525 - ROSIN EVO - 1785"
click at [315, 95] on input at bounding box center [334, 94] width 89 height 8
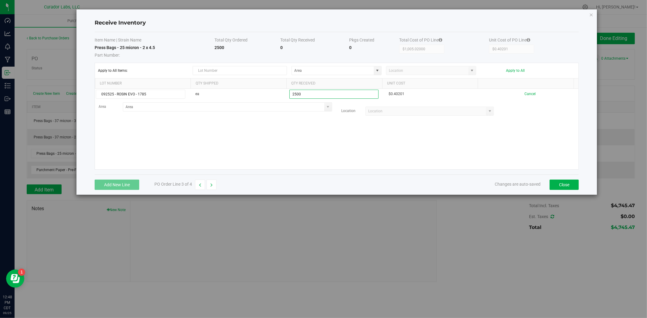
type input "2500 ea"
click at [284, 137] on kendo-grid-list "092525 - ROSIN EVO - 1785 ea 2500 ea $0.40201 Cancel Area Location" at bounding box center [336, 129] width 483 height 81
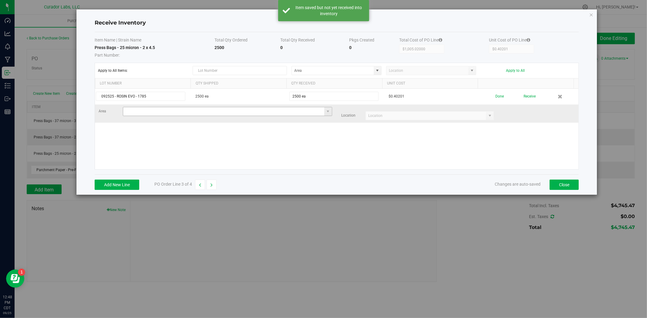
click at [253, 113] on input at bounding box center [223, 111] width 201 height 8
drag, startPoint x: 246, startPoint y: 123, endPoint x: 335, endPoint y: 119, distance: 89.8
click at [246, 123] on li "Warehouse Inventory" at bounding box center [226, 123] width 206 height 10
type input "Warehouse"
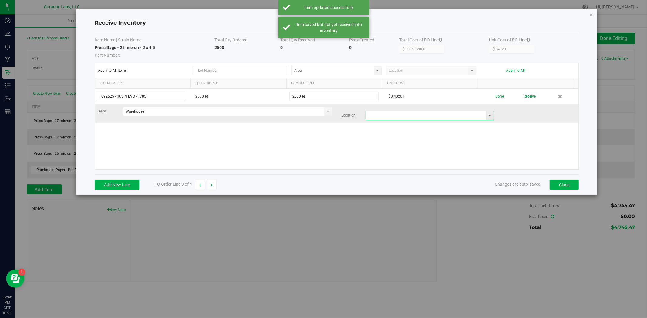
click at [403, 117] on input at bounding box center [426, 116] width 120 height 8
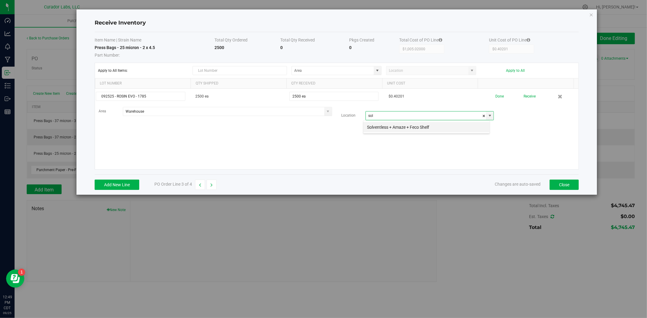
click at [411, 130] on li "Solventless + Amaze + Feco Shelf" at bounding box center [426, 127] width 126 height 10
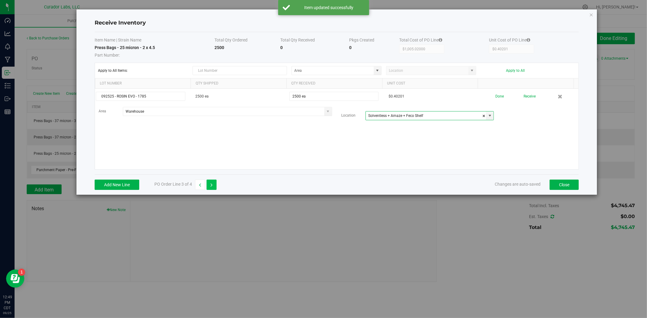
type input "Solventless + Amaze + Feco Shelf"
click at [213, 183] on button "button" at bounding box center [212, 185] width 10 height 10
type input "$1,515.07000"
type input "$0.75754"
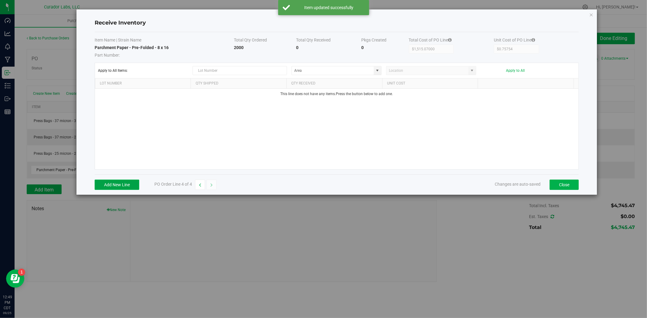
click at [121, 184] on button "Add New Line" at bounding box center [117, 185] width 45 height 10
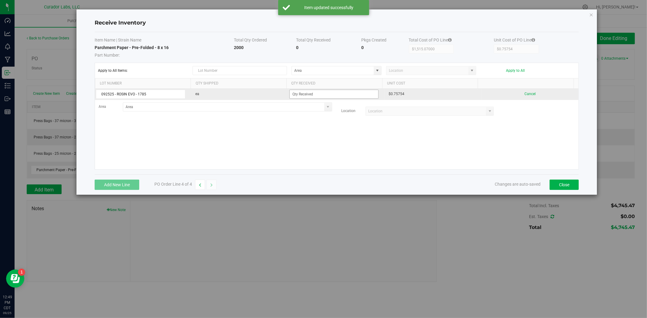
type input "092525 - ROSIN EVO - 1785"
click at [319, 99] on span at bounding box center [333, 94] width 89 height 9
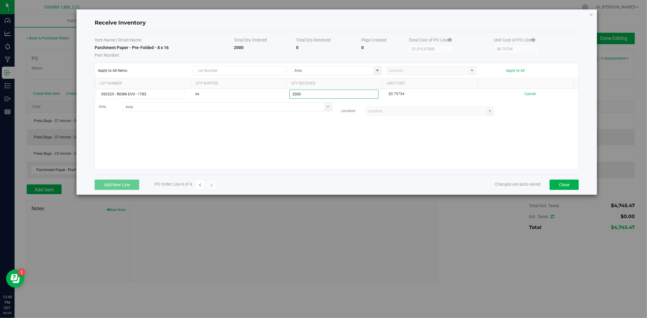
type input "2000 ea"
click at [272, 124] on kendo-grid-list "092525 - ROSIN EVO - 1785 ea 2000 ea $0.75754 Cancel Area Location" at bounding box center [336, 129] width 483 height 81
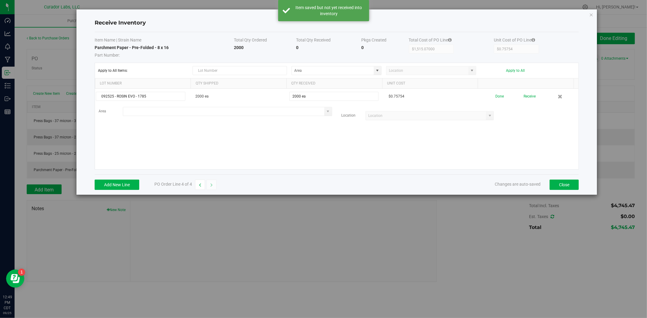
click at [262, 114] on input at bounding box center [223, 111] width 201 height 8
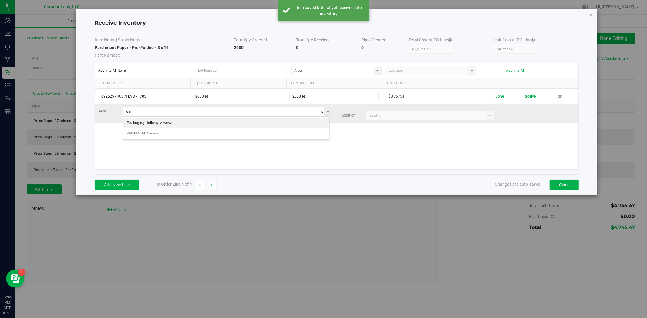
scroll to position [9, 207]
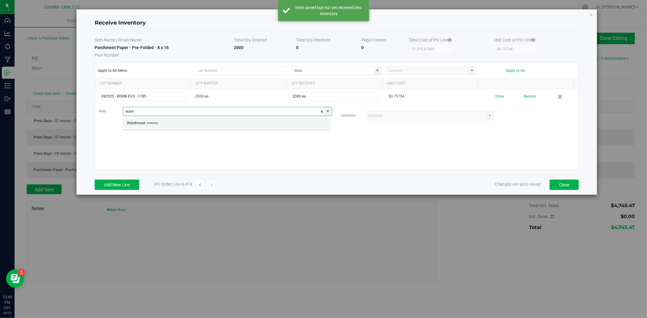
click at [260, 125] on li "Warehouse Inventory" at bounding box center [226, 123] width 206 height 10
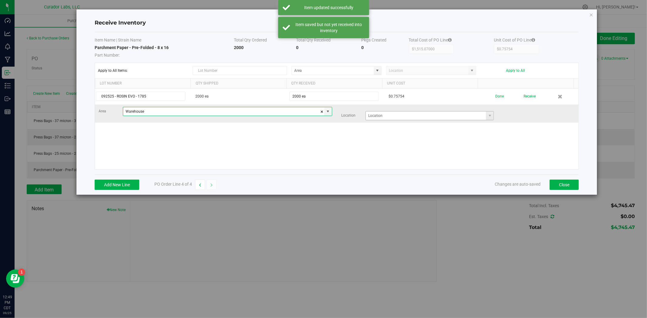
type input "Warehouse"
click at [384, 118] on input at bounding box center [426, 116] width 120 height 8
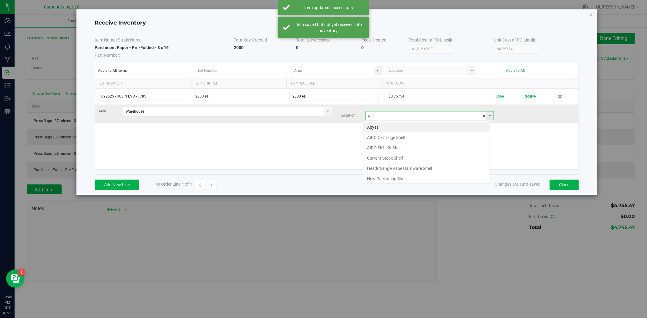
scroll to position [9, 126]
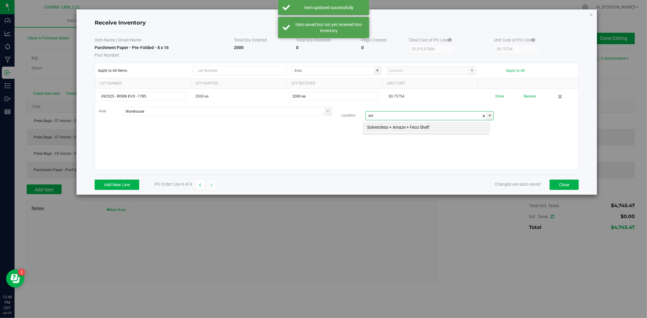
type input "sol"
click at [355, 144] on kendo-grid-list "092525 - ROSIN EVO - 1785 2000 ea 2000 ea $0.75754 Done Receive Area Warehouse …" at bounding box center [336, 129] width 483 height 81
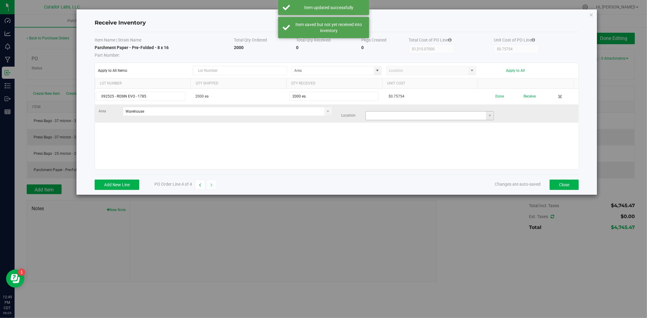
click at [383, 118] on input at bounding box center [426, 116] width 120 height 8
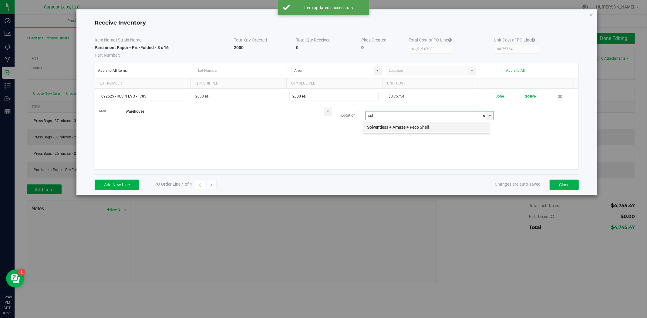
click at [383, 128] on li "Solventless + Amaze + Feco Shelf" at bounding box center [426, 127] width 126 height 10
type input "Solventless + Amaze + Feco Shelf"
click at [409, 144] on div "092525 - ROSIN EVO - 1785 2000 ea 2000 ea $0.75754 Done Receive Area Warehouse …" at bounding box center [336, 129] width 483 height 81
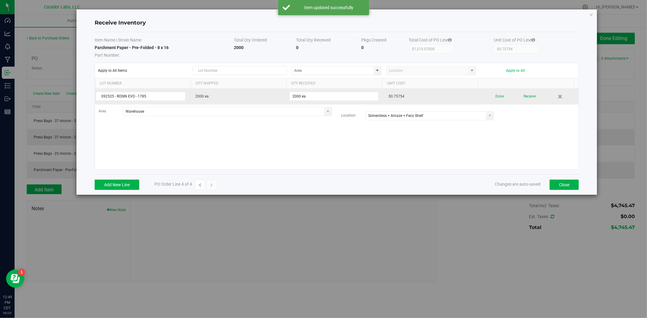
click at [500, 96] on div "Done Receive" at bounding box center [529, 96] width 89 height 11
click at [499, 99] on button "Done" at bounding box center [499, 96] width 8 height 11
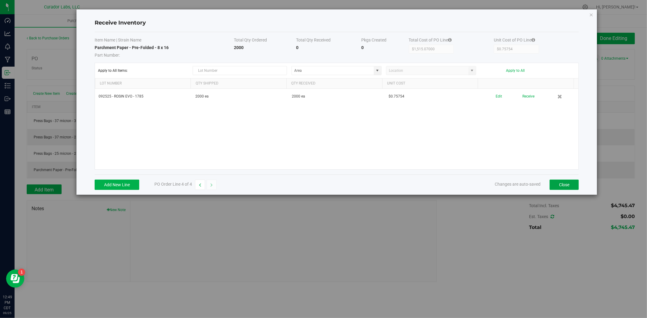
click at [557, 183] on button "Close" at bounding box center [564, 185] width 29 height 10
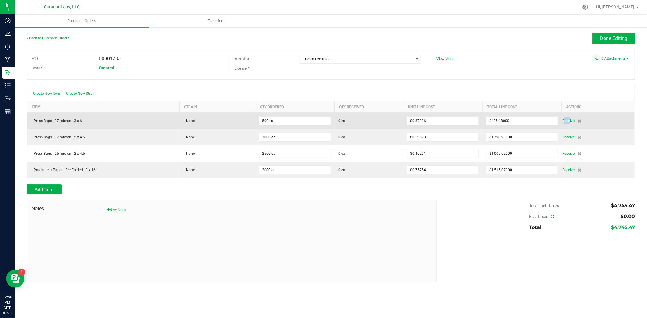
click at [568, 119] on td "Receive" at bounding box center [597, 121] width 73 height 17
click at [568, 122] on span "Receive" at bounding box center [568, 120] width 12 height 7
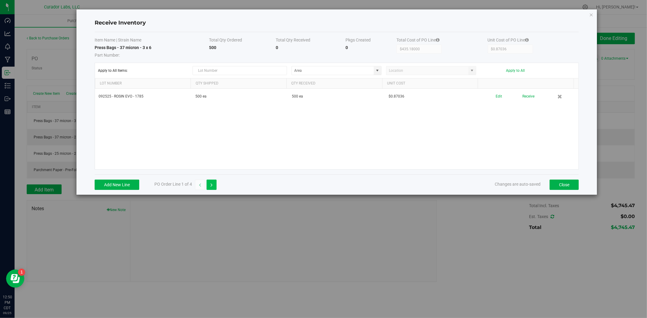
click at [210, 187] on icon "button" at bounding box center [211, 185] width 2 height 4
type input "$1,790.20000"
type input "$0.59673"
click at [210, 187] on icon "button" at bounding box center [211, 185] width 2 height 4
type input "$1,005.02000"
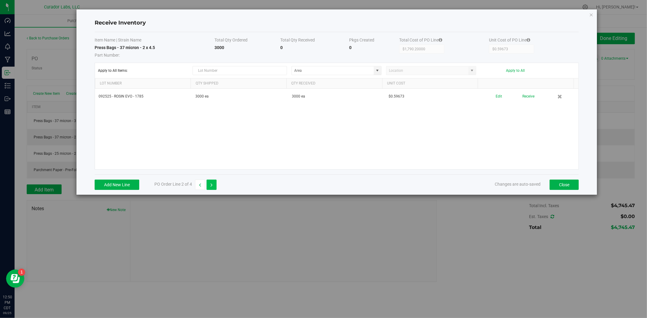
type input "$0.40201"
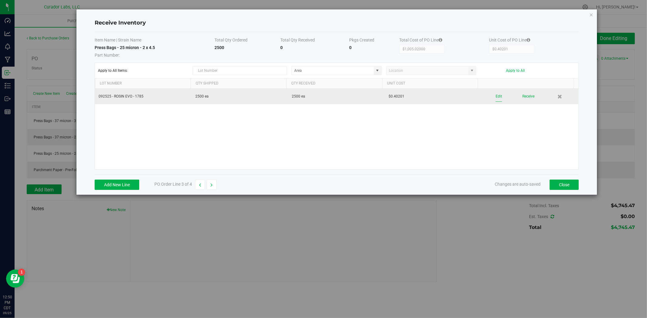
click at [496, 98] on button "Edit" at bounding box center [499, 96] width 6 height 11
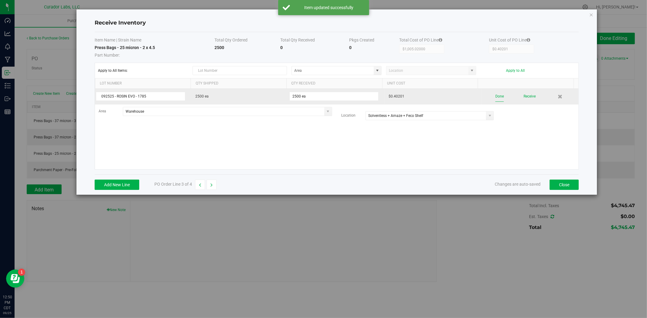
click at [495, 99] on button "Done" at bounding box center [499, 96] width 8 height 11
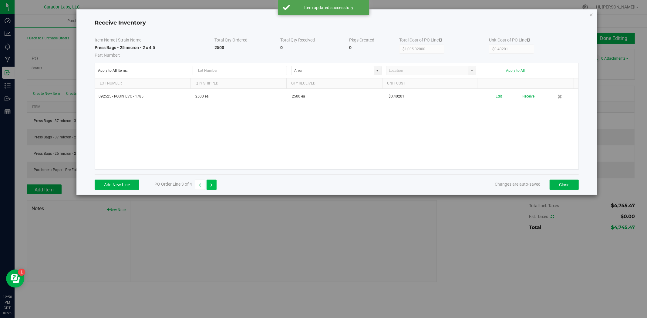
click at [214, 185] on button "button" at bounding box center [212, 185] width 10 height 10
type input "$1,515.07000"
type input "$0.75754"
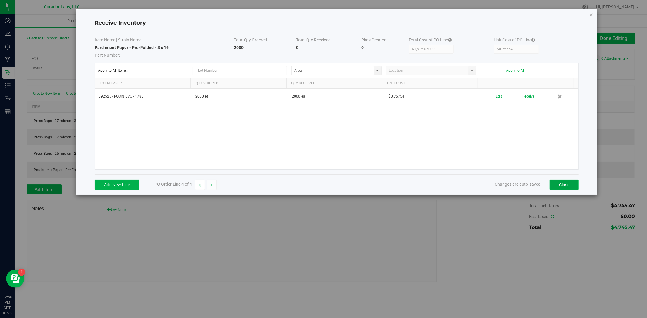
click at [570, 186] on button "Close" at bounding box center [564, 185] width 29 height 10
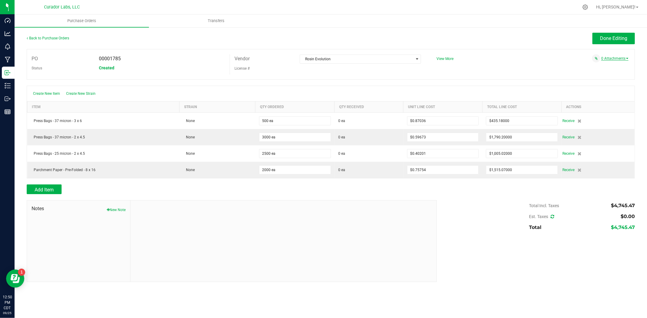
click at [624, 59] on link "0 Attachments" at bounding box center [614, 58] width 27 height 4
click at [612, 68] on button "Attach new document" at bounding box center [609, 66] width 40 height 5
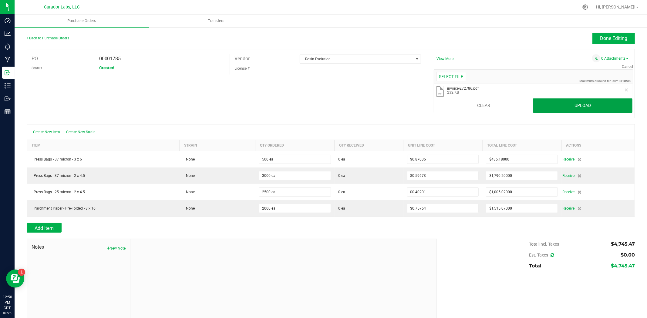
click at [541, 101] on button "Upload" at bounding box center [582, 106] width 99 height 15
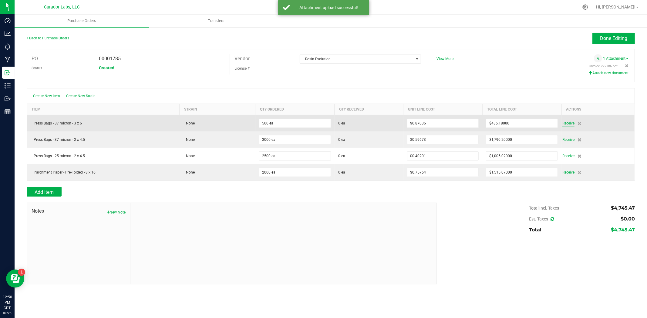
click at [569, 126] on span "Receive" at bounding box center [568, 123] width 12 height 7
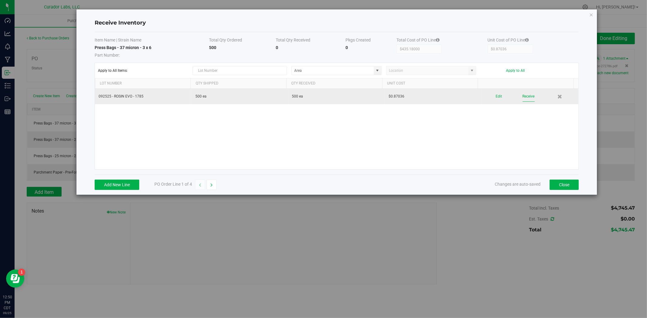
click at [525, 95] on button "Receive" at bounding box center [529, 96] width 12 height 11
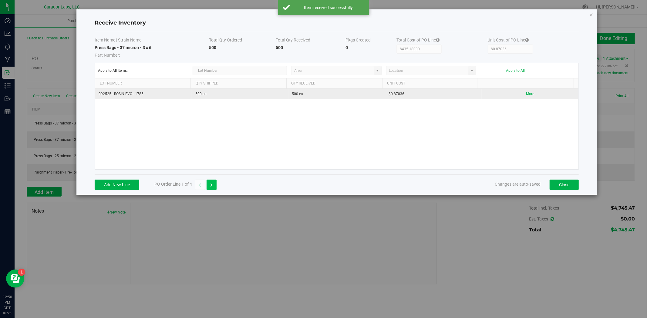
click at [212, 185] on icon "button" at bounding box center [211, 185] width 2 height 4
type input "$1,790.20000"
type input "$0.59673"
click at [523, 100] on button "Receive" at bounding box center [529, 96] width 12 height 11
drag, startPoint x: 216, startPoint y: 188, endPoint x: 254, endPoint y: 178, distance: 38.9
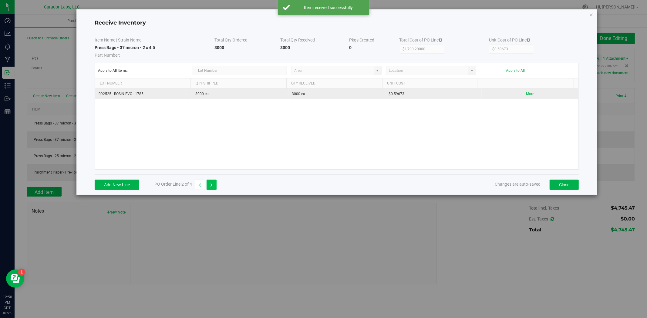
click at [216, 188] on button "button" at bounding box center [212, 185] width 10 height 10
type input "$1,005.02000"
type input "$0.40201"
click at [523, 98] on button "Receive" at bounding box center [529, 96] width 12 height 11
click at [213, 185] on icon "button" at bounding box center [211, 185] width 2 height 4
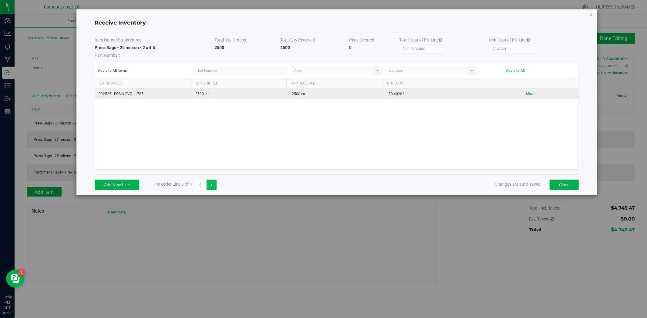
type input "$1,515.07000"
type input "$0.75754"
click at [523, 99] on button "Receive" at bounding box center [529, 96] width 12 height 11
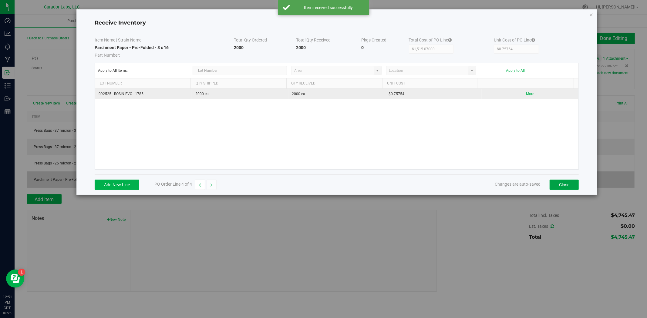
click at [565, 187] on button "Close" at bounding box center [564, 185] width 29 height 10
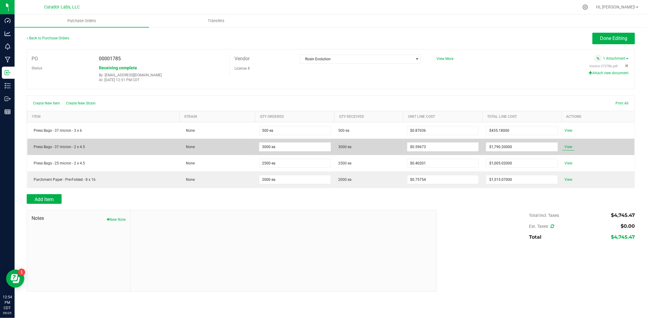
click at [570, 152] on td "View" at bounding box center [597, 147] width 73 height 16
click at [572, 148] on span "View" at bounding box center [568, 146] width 12 height 7
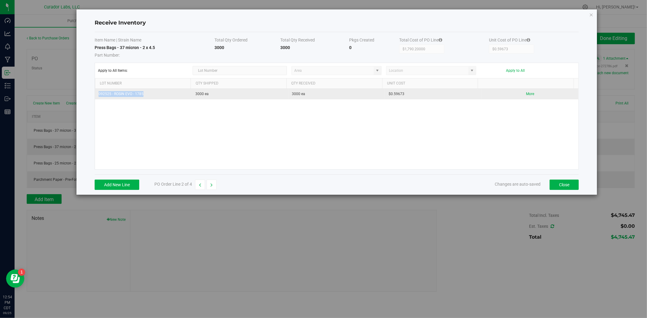
drag, startPoint x: 148, startPoint y: 95, endPoint x: 106, endPoint y: 94, distance: 42.2
click at [76, 95] on div "Receive Inventory Item Name | Strain Name Total Qty Ordered Total Qty Received …" at bounding box center [336, 102] width 521 height 186
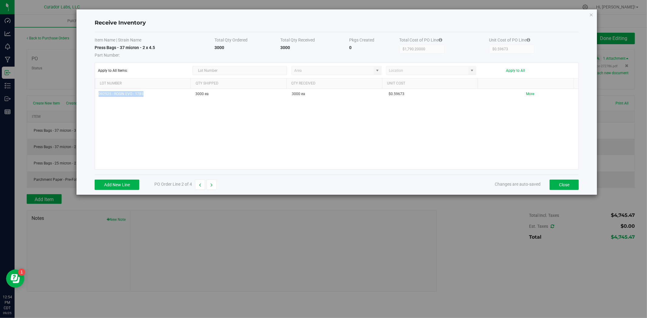
copy table "092525 - ROSIN EVO - 1785"
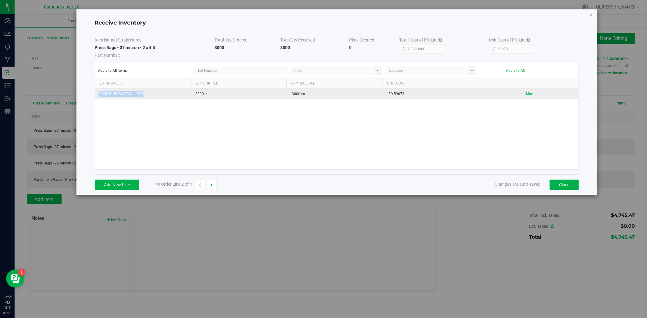
drag, startPoint x: 395, startPoint y: 96, endPoint x: 384, endPoint y: 96, distance: 11.2
click at [385, 96] on td "$0.59673" at bounding box center [433, 94] width 97 height 11
copy td "$0.59673"
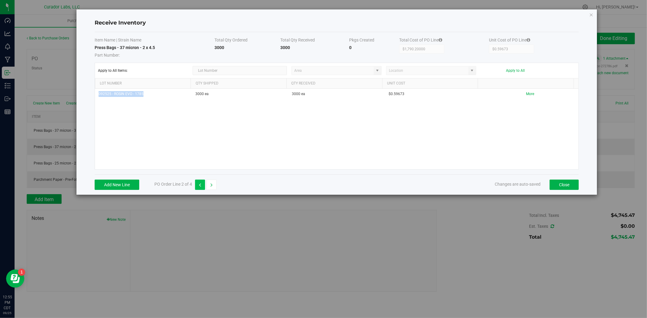
click at [204, 186] on button "button" at bounding box center [200, 185] width 10 height 10
type input "$435.18000"
type input "$0.87036"
click at [213, 187] on icon "button" at bounding box center [211, 185] width 2 height 4
type input "$1,790.20000"
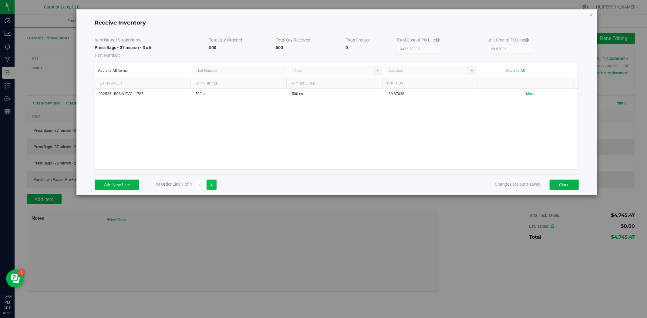
type input "$0.59673"
click at [211, 186] on icon "button" at bounding box center [211, 185] width 2 height 4
type input "$1,005.02000"
type input "$0.40201"
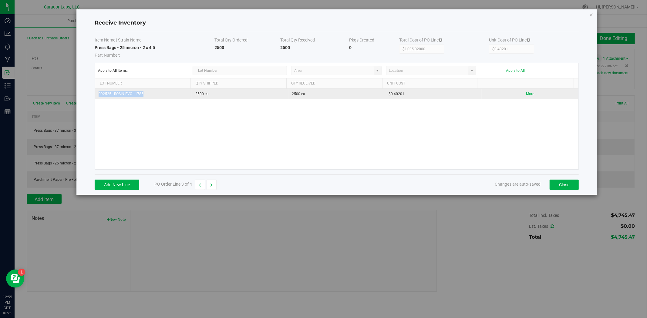
drag, startPoint x: 150, startPoint y: 99, endPoint x: 96, endPoint y: 97, distance: 54.3
click at [96, 97] on td "092525 - ROSIN EVO - 1785" at bounding box center [143, 94] width 97 height 11
copy td "092525 - ROSIN EVO - 1785"
drag, startPoint x: 403, startPoint y: 95, endPoint x: 385, endPoint y: 95, distance: 18.2
click at [385, 95] on td "$0.40201" at bounding box center [433, 94] width 97 height 11
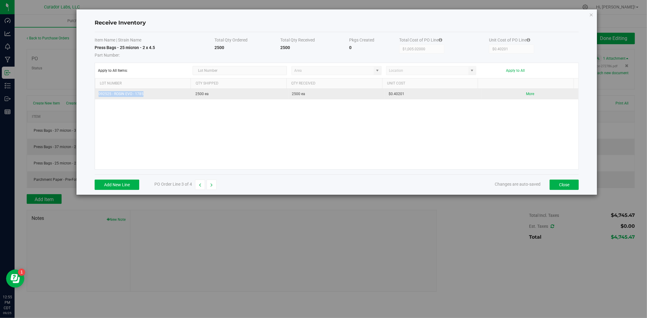
copy td "$0.40201"
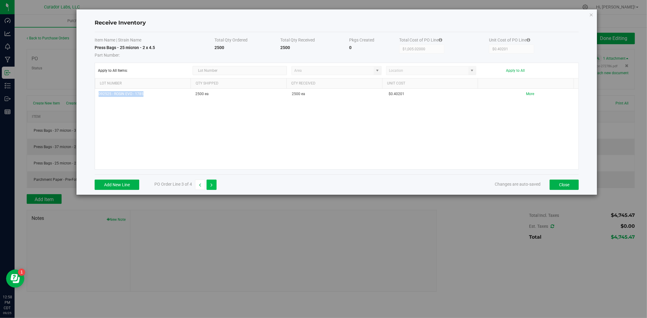
click at [212, 186] on icon "button" at bounding box center [211, 185] width 2 height 4
type input "$1,515.07000"
type input "$0.75754"
drag, startPoint x: 144, startPoint y: 94, endPoint x: 82, endPoint y: 93, distance: 62.2
click at [81, 93] on div "Receive Inventory Item Name | Strain Name Total Qty Ordered Total Qty Received …" at bounding box center [336, 102] width 520 height 186
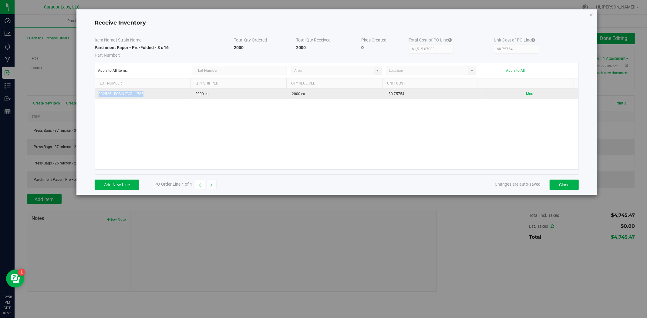
copy table "092525 - ROSIN EVO - 1785"
drag, startPoint x: 404, startPoint y: 96, endPoint x: 356, endPoint y: 97, distance: 48.3
click at [356, 97] on tr "092525 - ROSIN EVO - 1785 2000 ea 2000 ea $0.75754 More" at bounding box center [336, 94] width 483 height 11
copy tr "$0.75754"
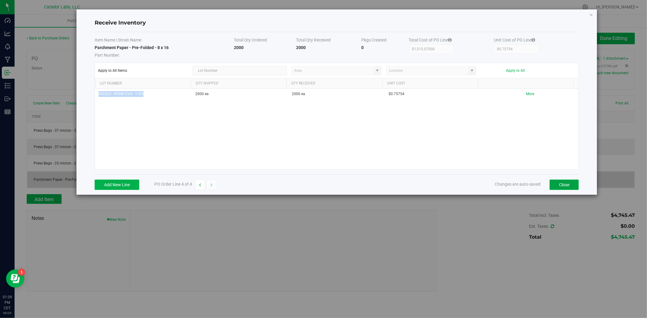
drag, startPoint x: 573, startPoint y: 183, endPoint x: 547, endPoint y: 172, distance: 27.6
click at [573, 183] on button "Close" at bounding box center [564, 185] width 29 height 10
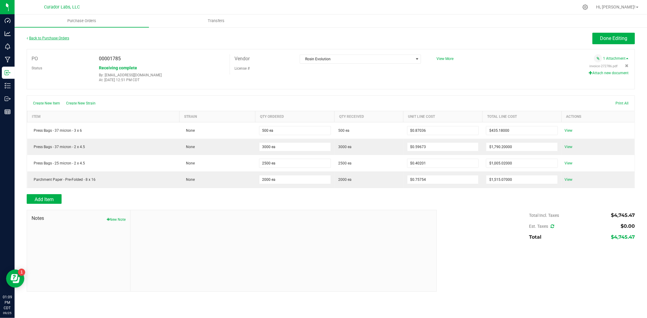
click at [66, 38] on link "Back to Purchase Orders" at bounding box center [48, 38] width 42 height 4
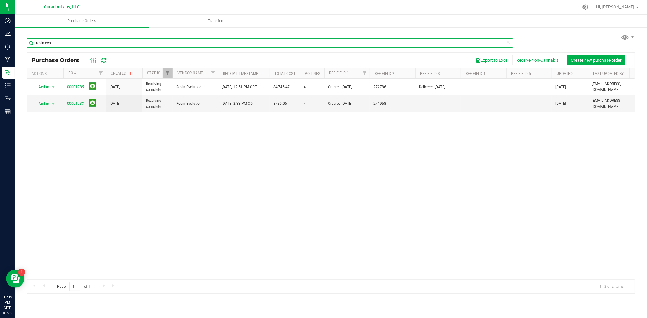
click at [0, 37] on html "Dashboard Analytics Monitoring Manufacturing Inbound Inventory Outbound Reports…" at bounding box center [323, 159] width 647 height 318
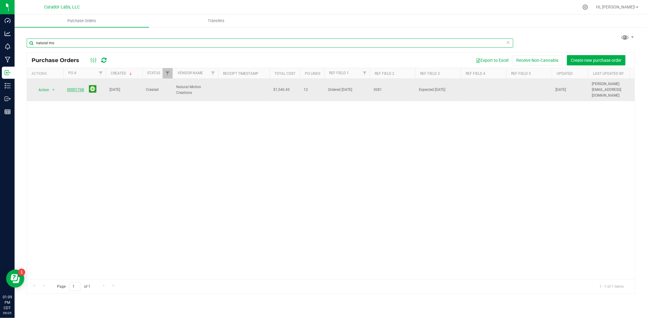
type input "natural mo"
click at [78, 88] on link "00001768" at bounding box center [75, 90] width 17 height 4
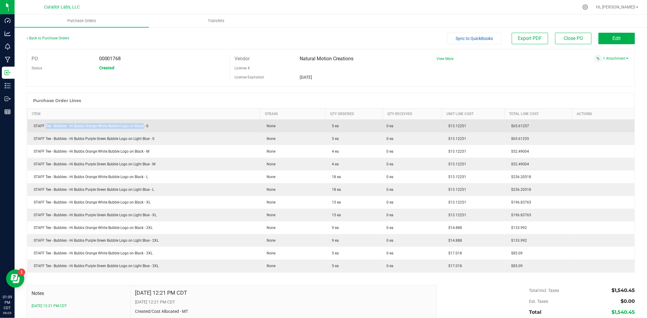
drag, startPoint x: 142, startPoint y: 127, endPoint x: 46, endPoint y: 131, distance: 95.9
click at [46, 131] on td "STAFF Tee - Bubbles - Hi Bubbs Orange White Bubble Logo on Black - S" at bounding box center [143, 126] width 233 height 13
copy div "Tee - Bubbles - Hi Bubbs Orange White Bubble Logo on Black"
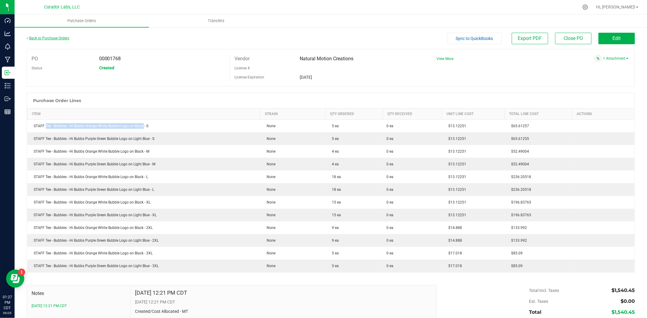
click at [57, 37] on link "Back to Purchase Orders" at bounding box center [48, 38] width 42 height 4
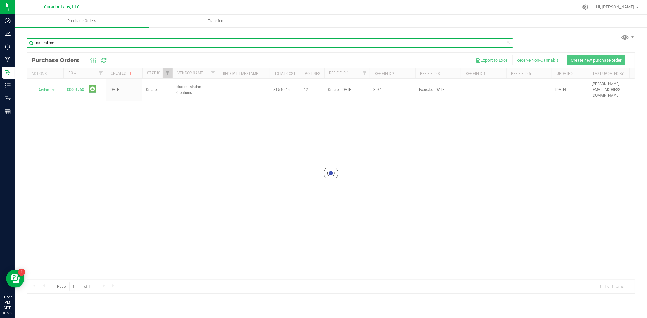
drag, startPoint x: 86, startPoint y: 42, endPoint x: -46, endPoint y: 31, distance: 132.4
click at [0, 31] on html "Dashboard Analytics Monitoring Manufacturing Inbound Inventory Outbound Reports…" at bounding box center [323, 159] width 647 height 318
click at [37, 43] on input "[PERSON_NAME] evo" at bounding box center [270, 43] width 486 height 9
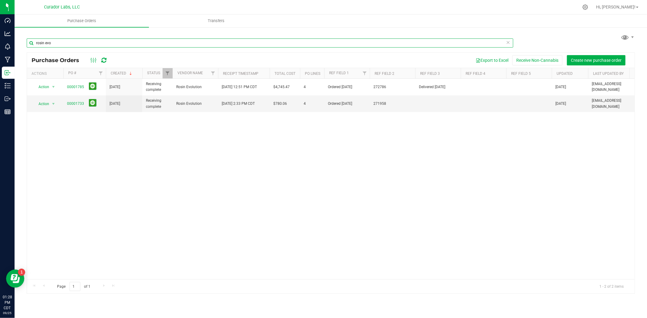
type input "rosin evo"
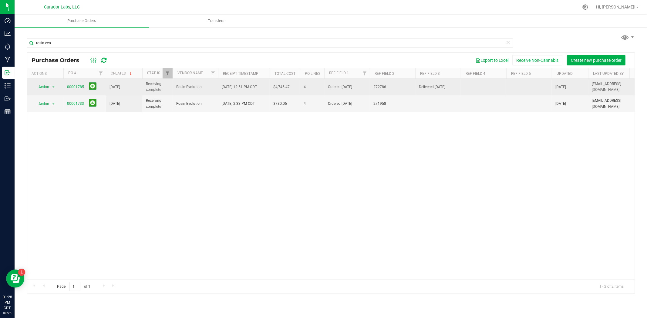
click at [71, 85] on link "00001785" at bounding box center [75, 87] width 17 height 4
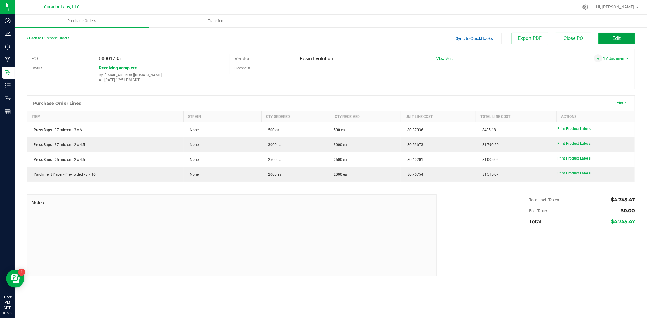
click at [626, 39] on button "Edit" at bounding box center [616, 39] width 36 height 12
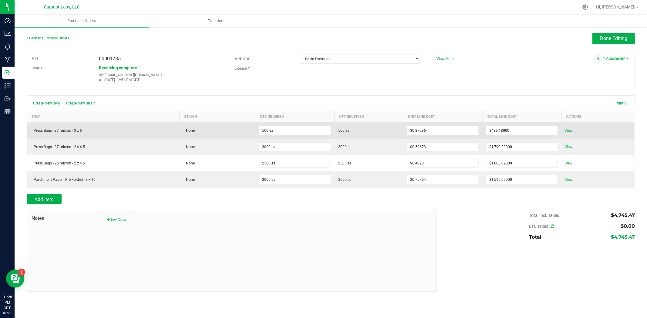
click at [568, 130] on span "View" at bounding box center [568, 130] width 12 height 7
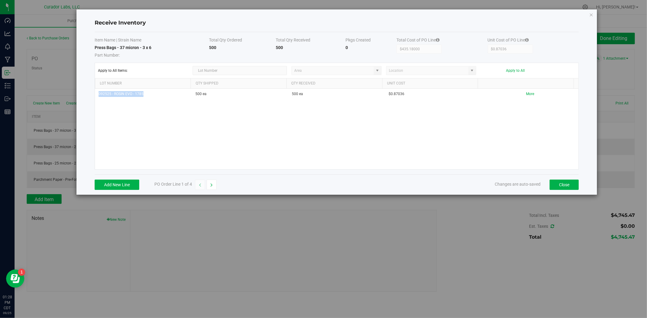
drag, startPoint x: 150, startPoint y: 93, endPoint x: 92, endPoint y: 96, distance: 58.3
click at [92, 96] on div "Receive Inventory Item Name | Strain Name Total Qty Ordered Total Qty Received …" at bounding box center [336, 102] width 520 height 186
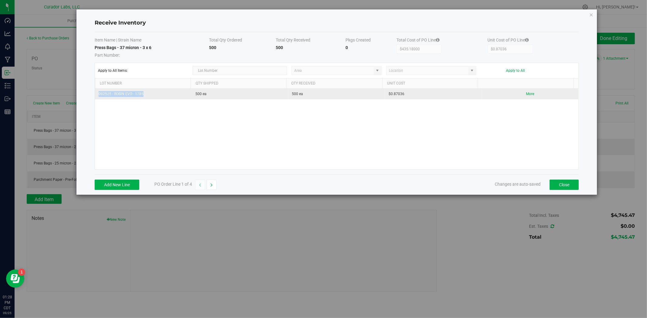
copy table "092525 - ROSIN EVO - 1785"
drag, startPoint x: 405, startPoint y: 98, endPoint x: 373, endPoint y: 97, distance: 31.5
click at [373, 97] on tr "092525 - ROSIN EVO - 1785 500 ea 500 ea $0.87036 More" at bounding box center [336, 94] width 483 height 11
copy tr "$0.87036"
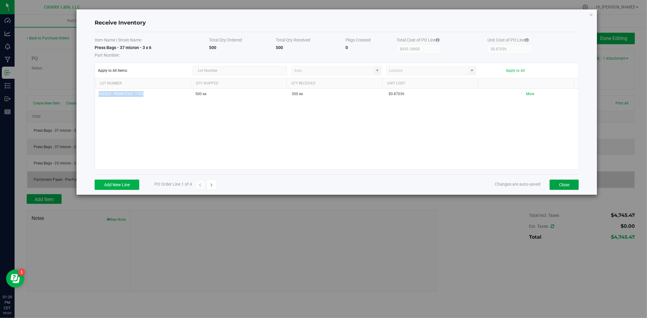
click at [557, 186] on button "Close" at bounding box center [564, 185] width 29 height 10
